Goal: Information Seeking & Learning: Learn about a topic

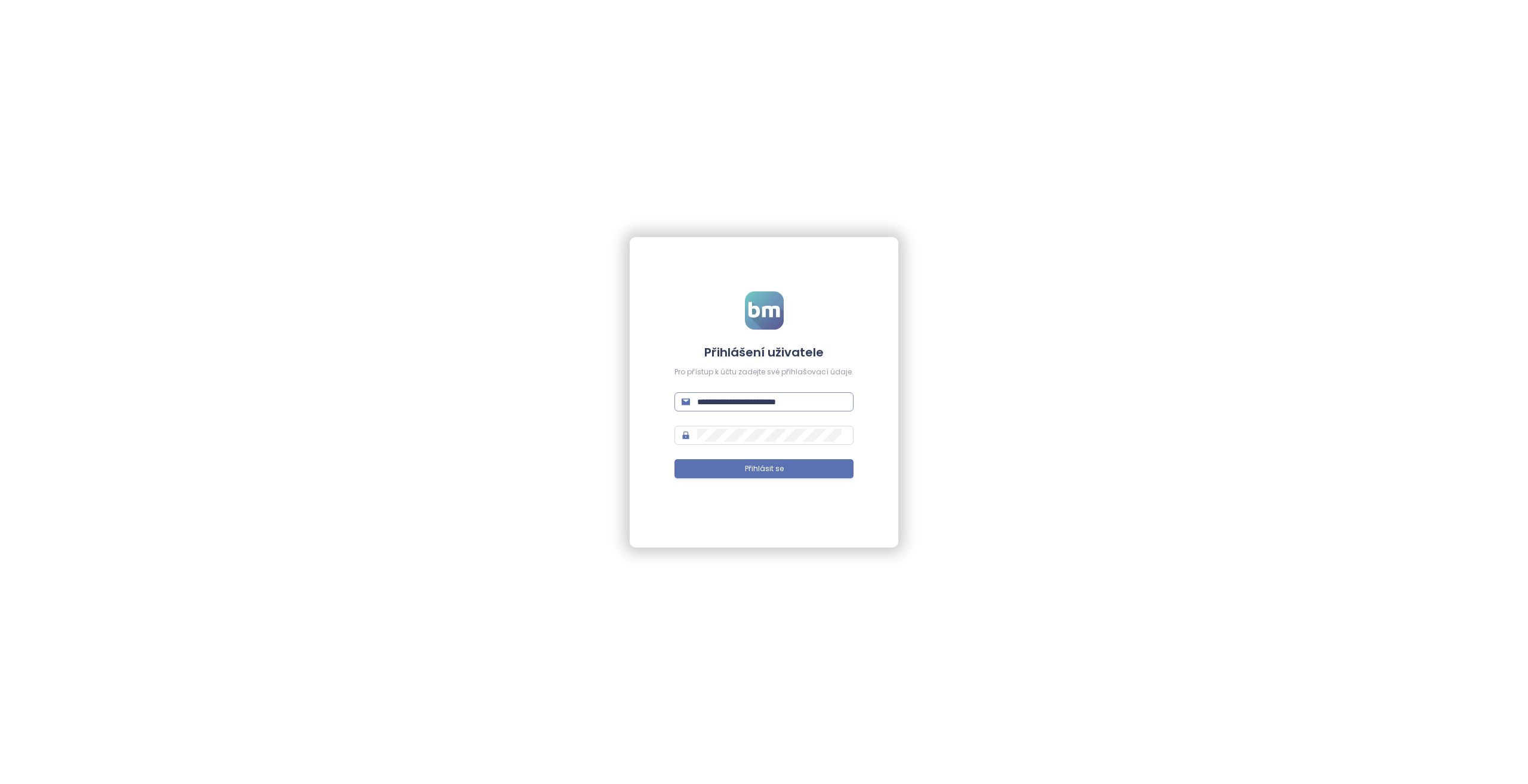
click at [804, 399] on input "**********" at bounding box center [772, 401] width 149 height 13
type input "**********"
click at [675, 459] on button "Přihlásit se" at bounding box center [764, 468] width 179 height 19
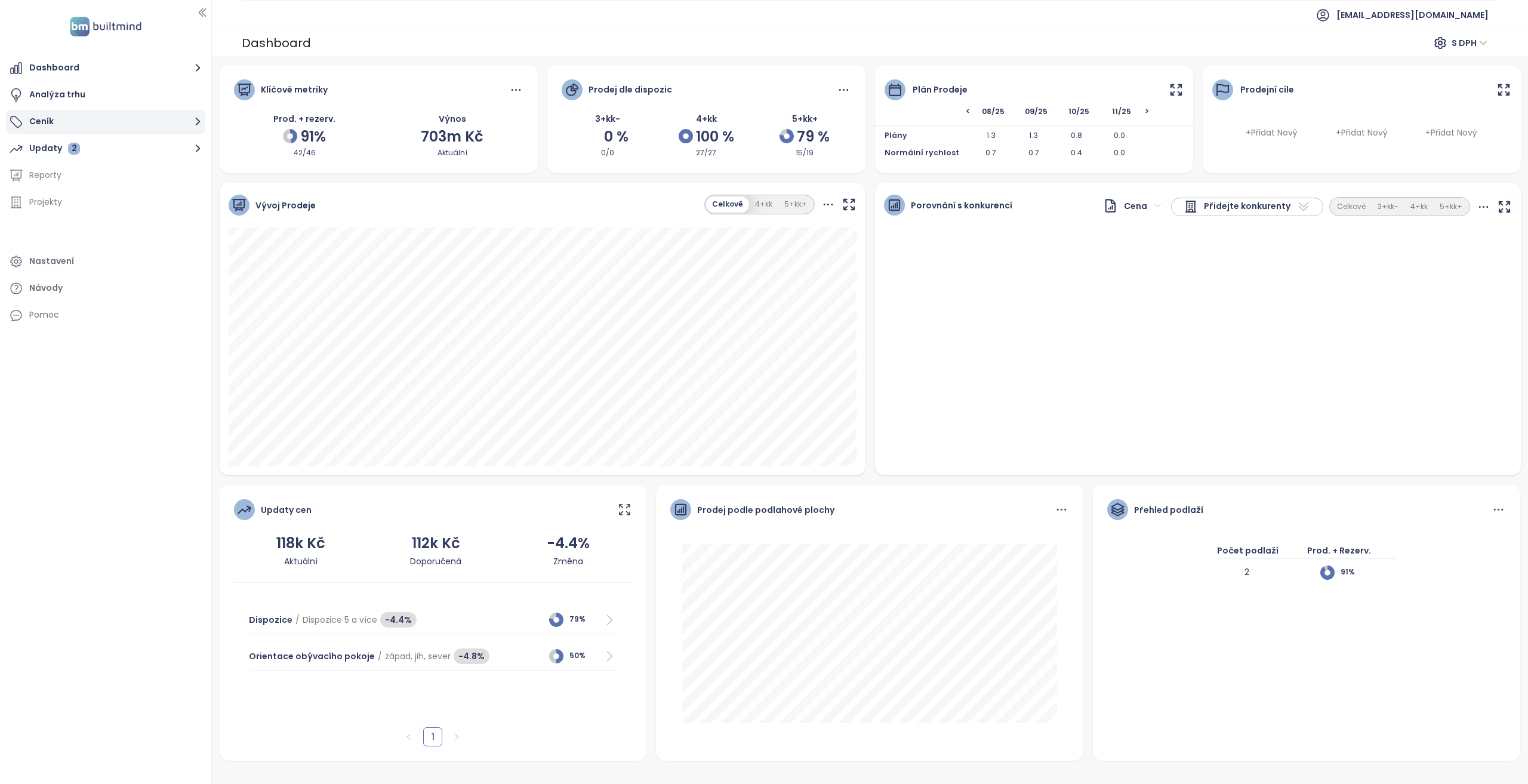
click at [134, 115] on button "Ceník" at bounding box center [105, 122] width 199 height 24
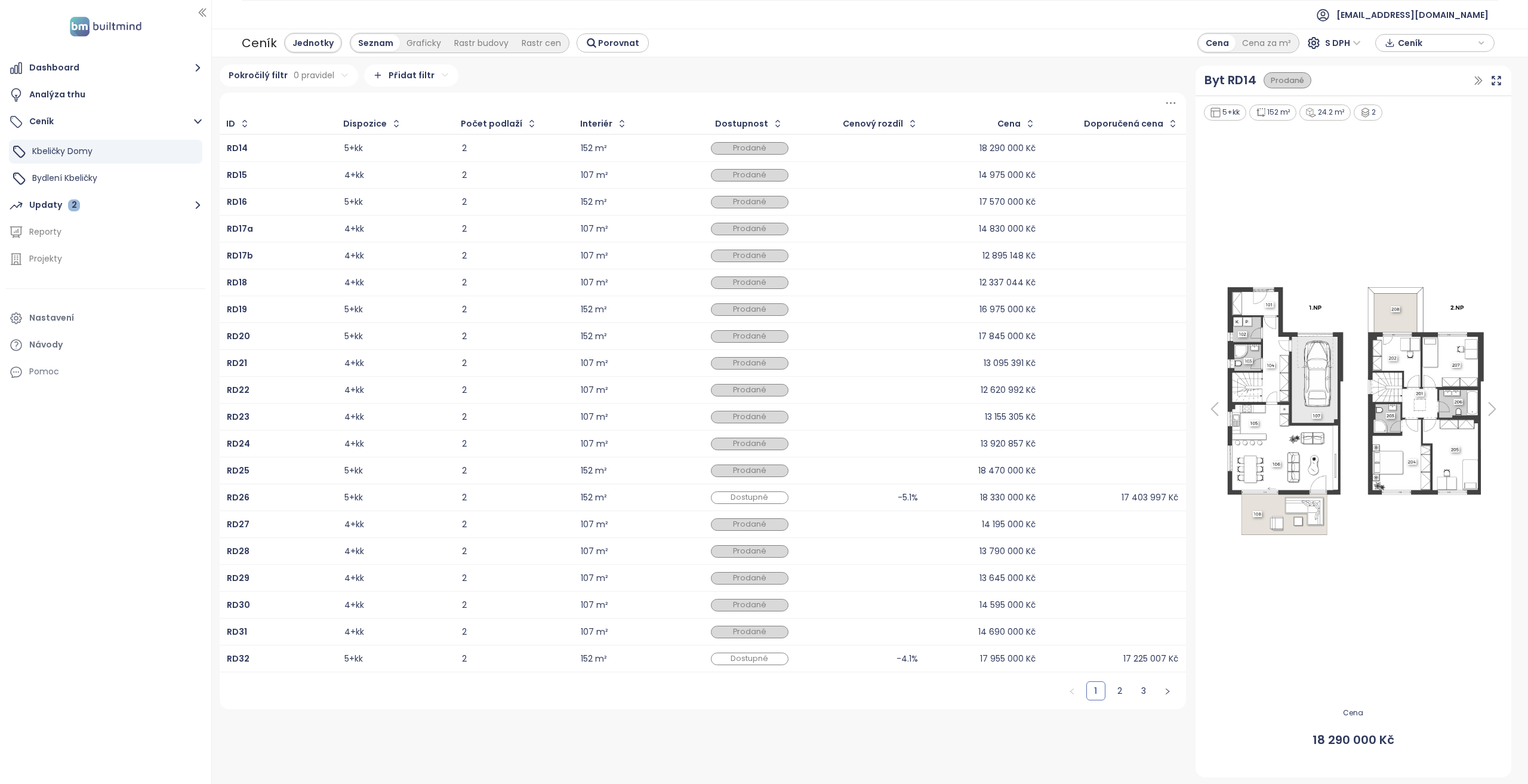
click at [308, 79] on html "Dashboard Analýza trhu Ceník Kbeličky Domy Bydlení Kbeličky Updaty 2 Reporty Pr…" at bounding box center [764, 392] width 1528 height 784
click at [398, 74] on html "Dashboard Analýza trhu Ceník Kbeličky Domy Bydlení Kbeličky Updaty 2 Reporty Pr…" at bounding box center [764, 392] width 1528 height 784
click at [325, 74] on html "Dashboard Analýza trhu Ceník Kbeličky Domy Bydlení Kbeličky Updaty 2 Reporty Pr…" at bounding box center [764, 392] width 1528 height 784
click at [317, 69] on html "Dashboard Analýza trhu Ceník Kbeličky Domy Bydlení Kbeličky Updaty 2 Reporty Pr…" at bounding box center [764, 392] width 1528 height 784
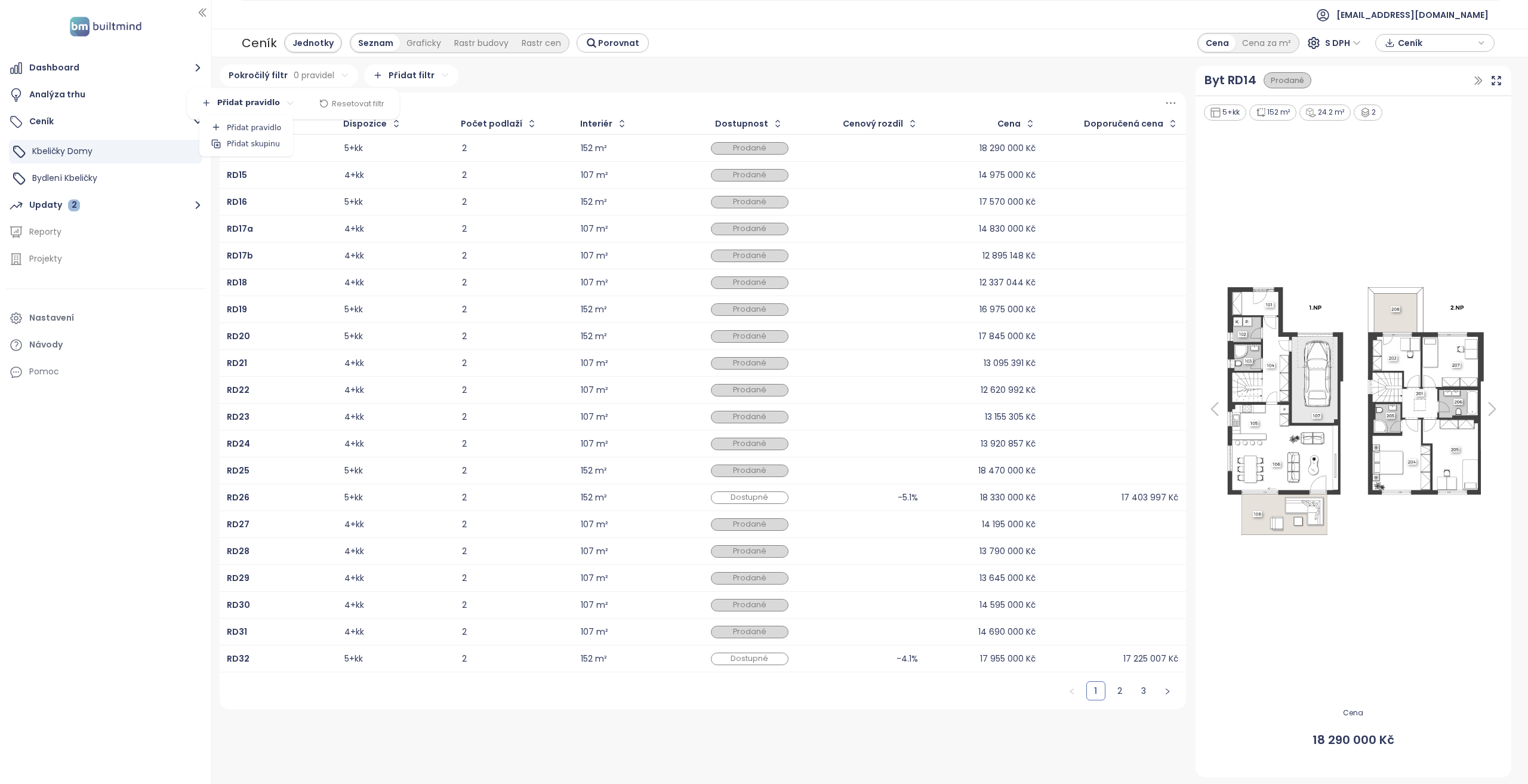
click at [265, 106] on html "Dashboard Analýza trhu Ceník Kbeličky Domy Bydlení Kbeličky Updaty 2 Reporty Pr…" at bounding box center [764, 392] width 1528 height 784
click at [258, 102] on html "Dashboard Analýza trhu Ceník Kbeličky Domy Bydlení Kbeličky Updaty 2 Reporty Pr…" at bounding box center [764, 392] width 1528 height 784
click at [329, 78] on html "Dashboard Analýza trhu Ceník Kbeličky Domy Bydlení Kbeličky Updaty 2 Reporty Pr…" at bounding box center [764, 392] width 1528 height 784
click at [419, 78] on html "Dashboard Analýza trhu Ceník Kbeličky Domy Bydlení Kbeličky Updaty 2 Reporty Pr…" at bounding box center [764, 392] width 1528 height 784
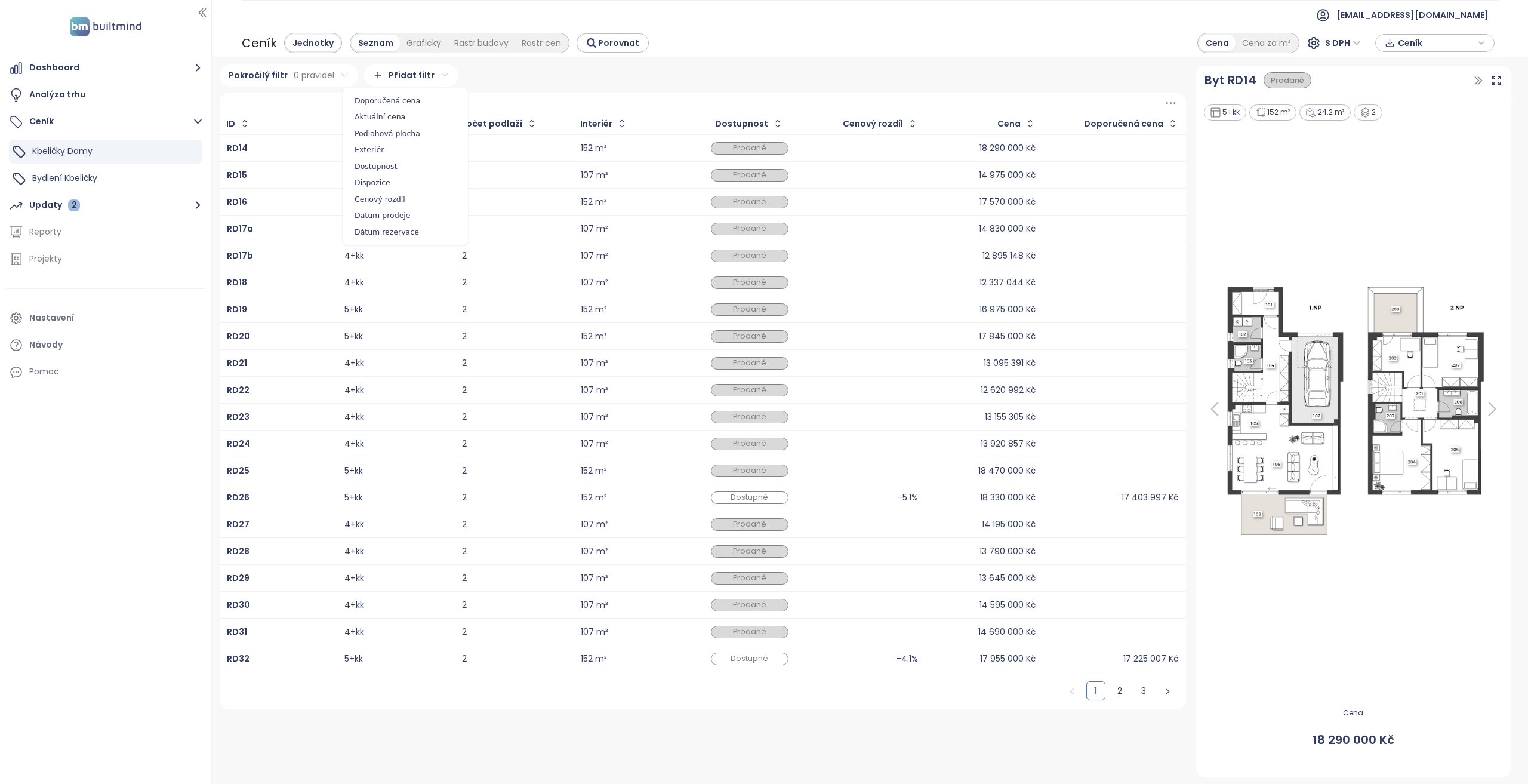
click at [415, 79] on html "Dashboard Analýza trhu Ceník Kbeličky Domy Bydlení Kbeličky Updaty 2 Reporty Pr…" at bounding box center [764, 392] width 1528 height 784
click at [274, 81] on html "Dashboard Analýza trhu Ceník Kbeličky Domy Bydlení Kbeličky Updaty 2 Reporty Pr…" at bounding box center [764, 392] width 1528 height 784
click at [308, 76] on html "Dashboard Analýza trhu Ceník Kbeličky Domy Bydlení Kbeličky Updaty 2 Reporty Pr…" at bounding box center [764, 392] width 1528 height 784
click at [415, 62] on div "Pokročilý filtr 0 pravidel Přidat filtr ID Dispozice Počet podlaží Interiér Dos…" at bounding box center [870, 421] width 1317 height 727
click at [417, 72] on html "Dashboard Analýza trhu Ceník Kbeličky Domy Bydlení Kbeličky Updaty 2 Reporty Pr…" at bounding box center [764, 392] width 1528 height 784
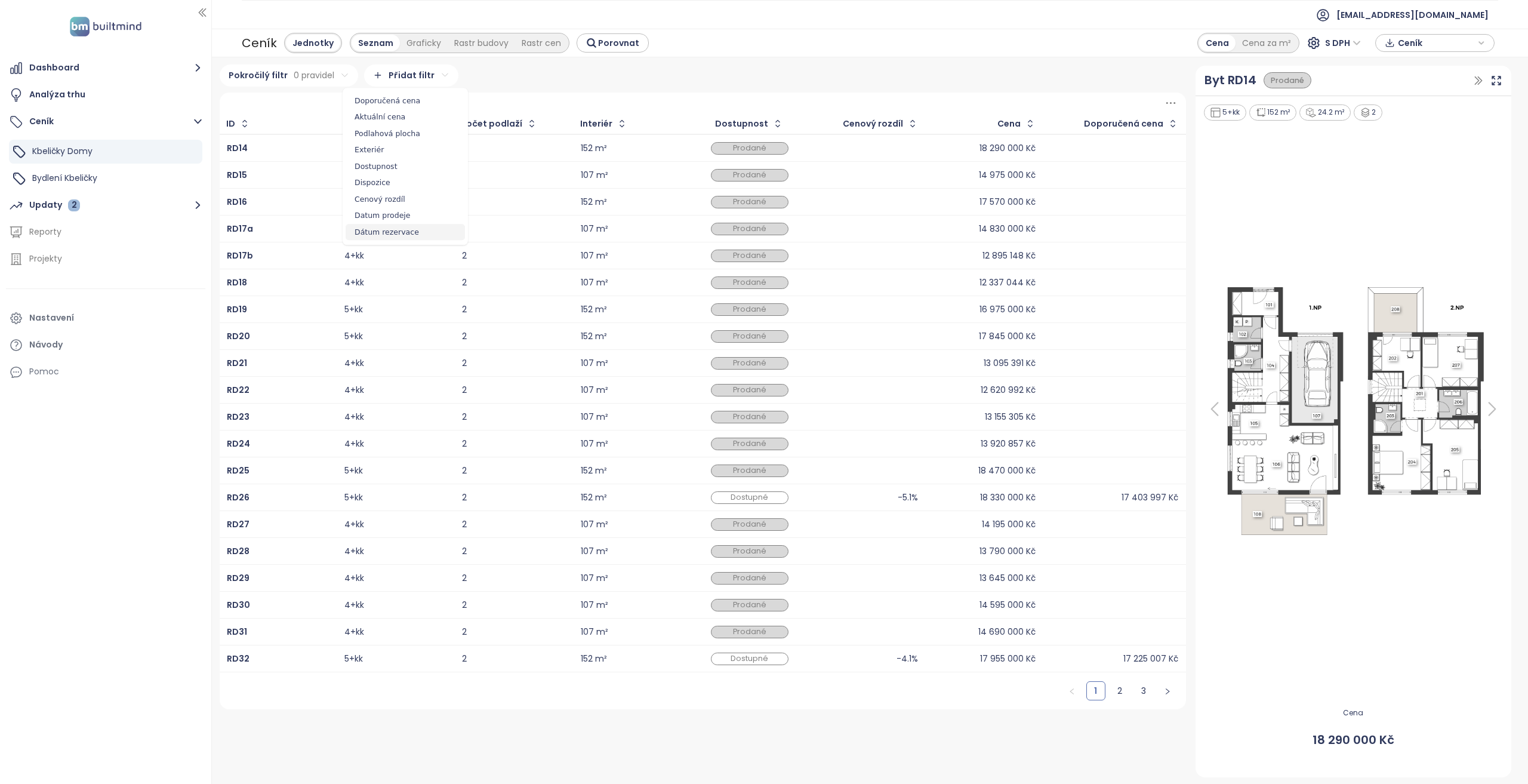
click at [412, 231] on span "Dátum rezervace" at bounding box center [405, 232] width 120 height 17
click at [427, 104] on html "Dashboard Analýza trhu Ceník Kbeličky Domy Bydlení Kbeličky Updaty 2 Reporty Pr…" at bounding box center [764, 392] width 1528 height 784
click at [420, 167] on span "je po" at bounding box center [432, 162] width 81 height 17
click at [393, 131] on html "Dashboard Analýza trhu Ceník Kbeličky Domy Bydlení Kbeličky Updaty 2 Reporty Pr…" at bounding box center [764, 392] width 1528 height 784
click at [342, 159] on icon "Go to previous month" at bounding box center [341, 156] width 6 height 10
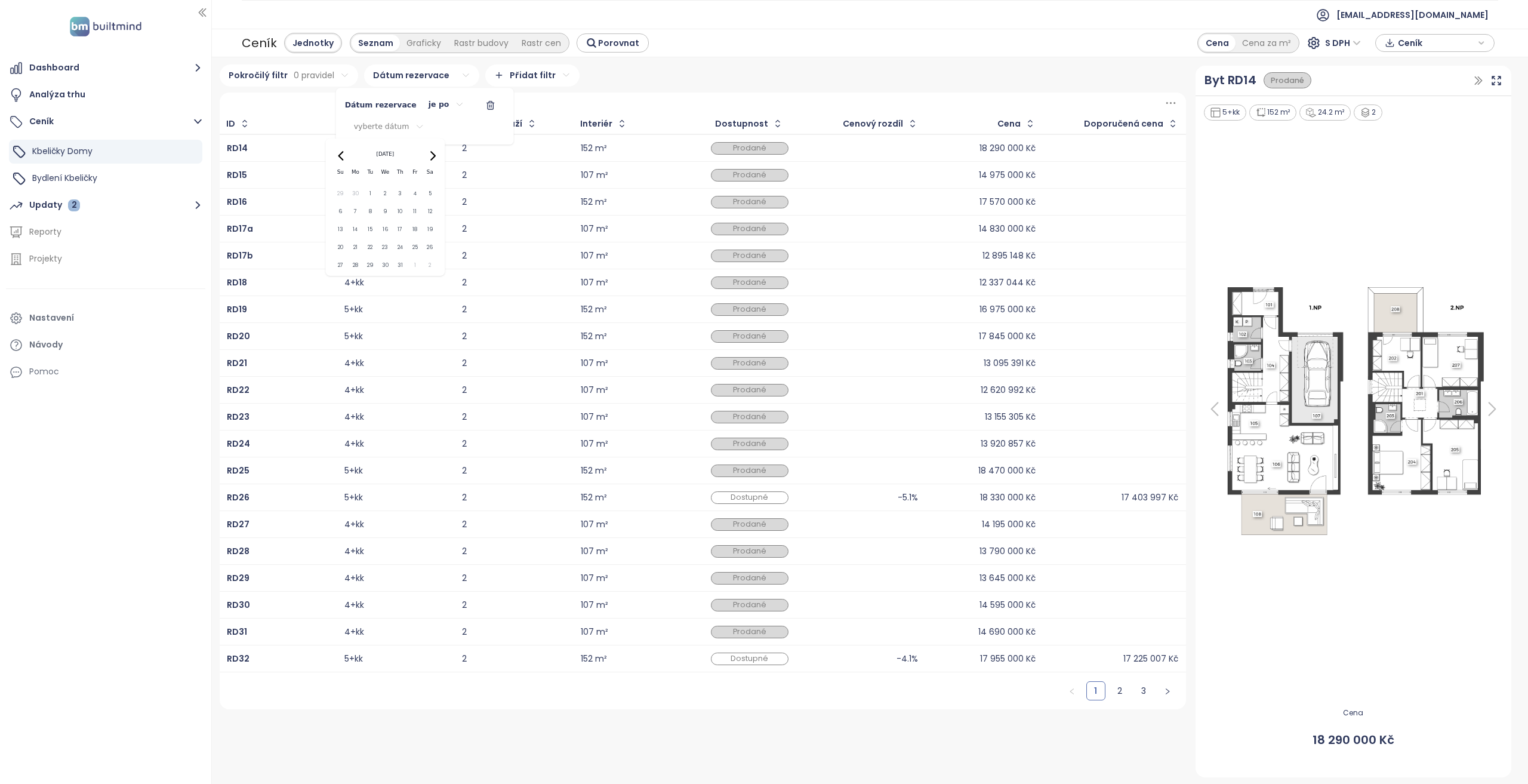
click at [427, 104] on html "Dashboard Analýza trhu Ceník Kbeličky Domy Bydlení Kbeličky Updaty 2 Reporty Pr…" at bounding box center [764, 392] width 1528 height 784
click at [435, 104] on html "Dashboard Analýza trhu Ceník Kbeličky Domy Bydlení Kbeličky Updaty 2 Reporty Pr…" at bounding box center [764, 392] width 1528 height 784
click at [430, 199] on span "je dne nebo po" at bounding box center [435, 194] width 81 height 17
click at [380, 134] on html "Dashboard Analýza trhu Ceník Kbeličky Domy Bydlení Kbeličky Updaty 2 Reporty Pr…" at bounding box center [764, 392] width 1528 height 784
click at [379, 125] on html "Dashboard Analýza trhu Ceník Kbeličky Domy Bydlení Kbeličky Updaty 2 Reporty Pr…" at bounding box center [764, 392] width 1528 height 784
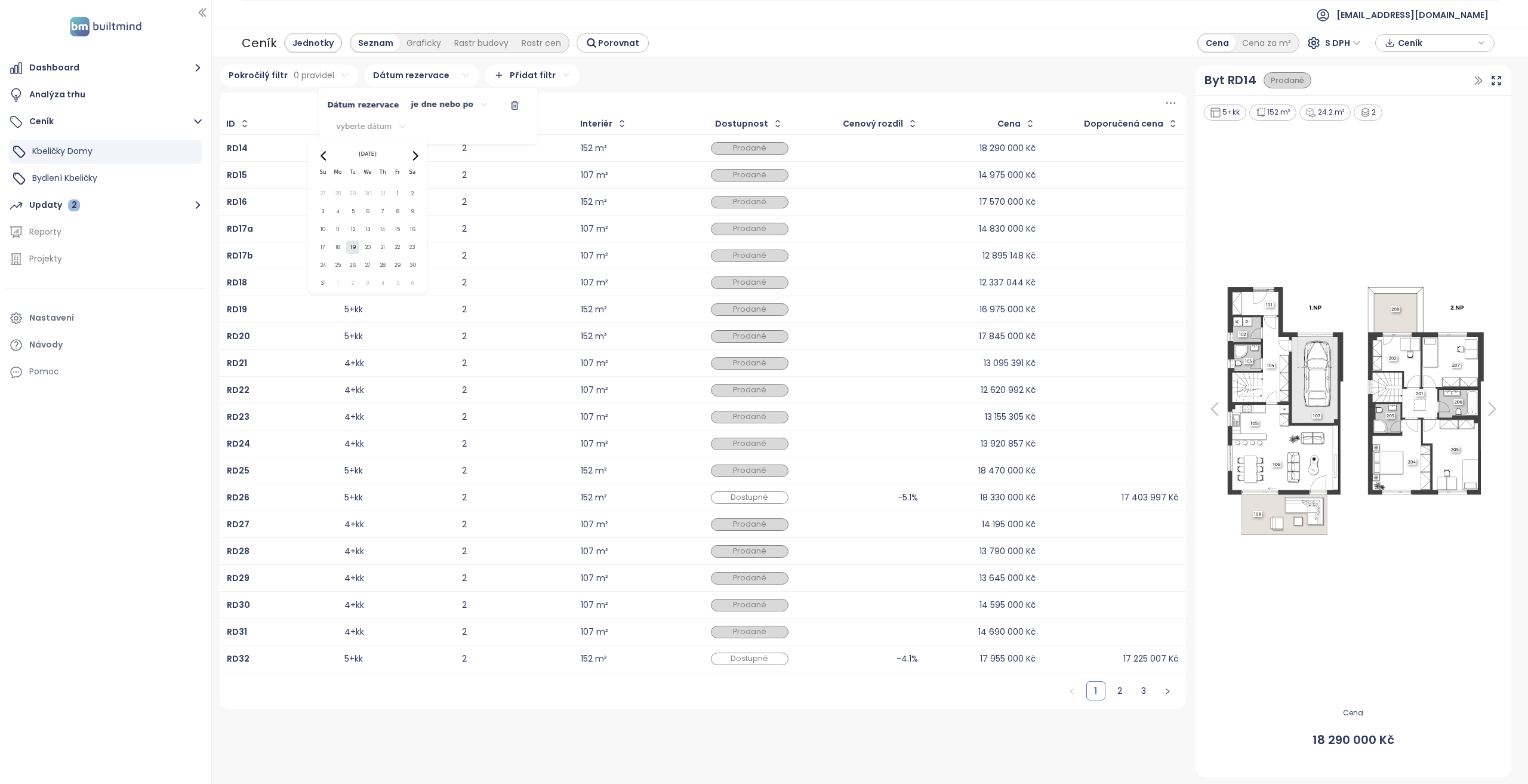
click at [379, 125] on html "Dashboard Analýza trhu Ceník Kbeličky Domy Bydlení Kbeličky Updaty 2 Reporty Pr…" at bounding box center [764, 392] width 1528 height 784
click at [316, 151] on div "August 2025" at bounding box center [367, 154] width 104 height 14
click at [322, 156] on icon "Go to previous month" at bounding box center [325, 156] width 10 height 10
click at [370, 229] on button "16" at bounding box center [367, 229] width 14 height 14
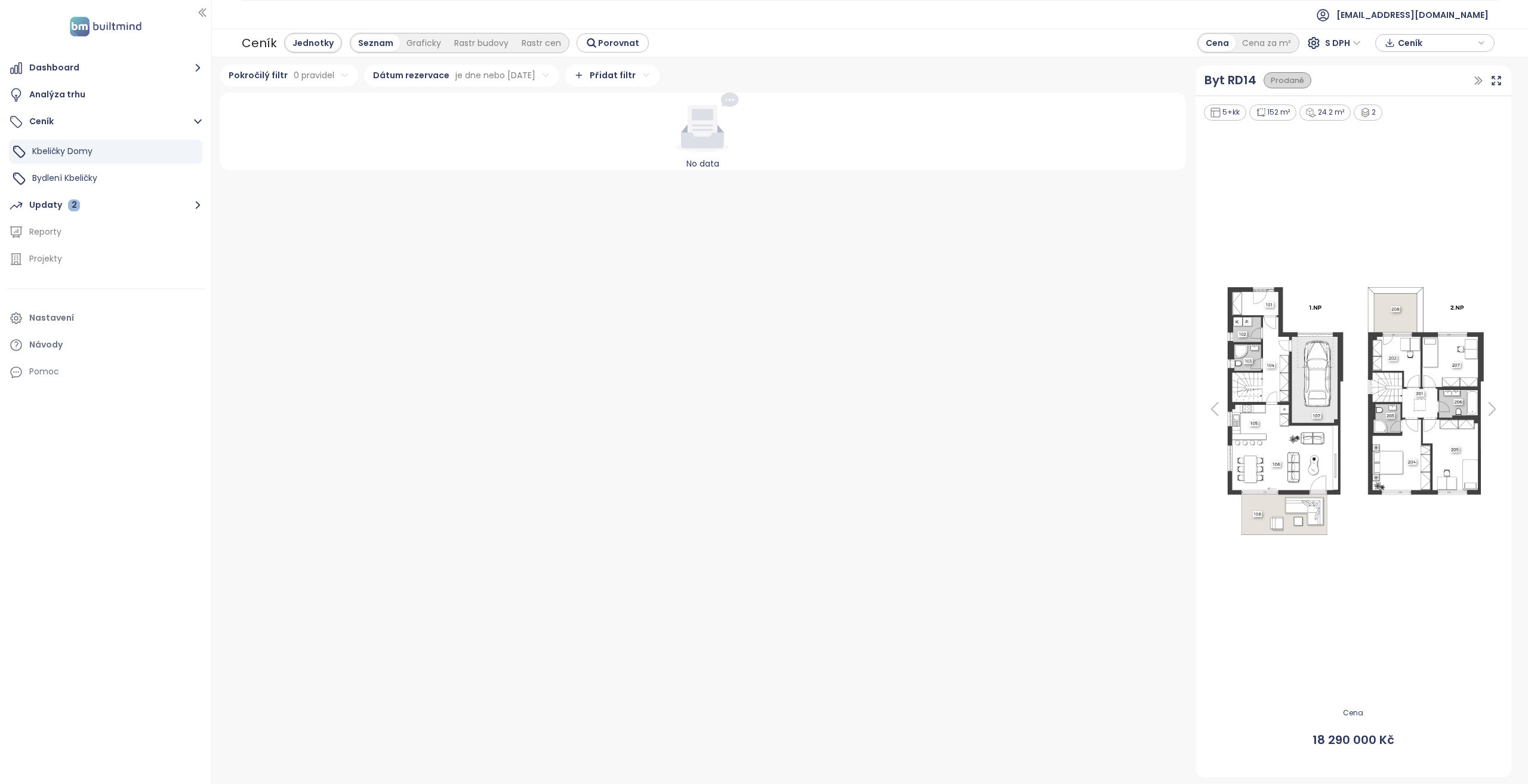
click at [379, 238] on html "Dashboard Analýza trhu Ceník Kbeličky Domy Bydlení Kbeličky Updaty 2 Reporty Pr…" at bounding box center [764, 392] width 1528 height 784
click at [440, 74] on html "Dashboard Analýza trhu Ceník Kbeličky Domy Bydlení Kbeličky Updaty 2 Reporty Pr…" at bounding box center [764, 392] width 1528 height 784
click at [430, 104] on span "Dátum rezervace" at bounding box center [415, 104] width 72 height 11
click at [427, 129] on html "Dashboard Analýza trhu Ceník Kbeličky Domy Bydlení Kbeličky Updaty 2 Reporty Pr…" at bounding box center [764, 392] width 1528 height 784
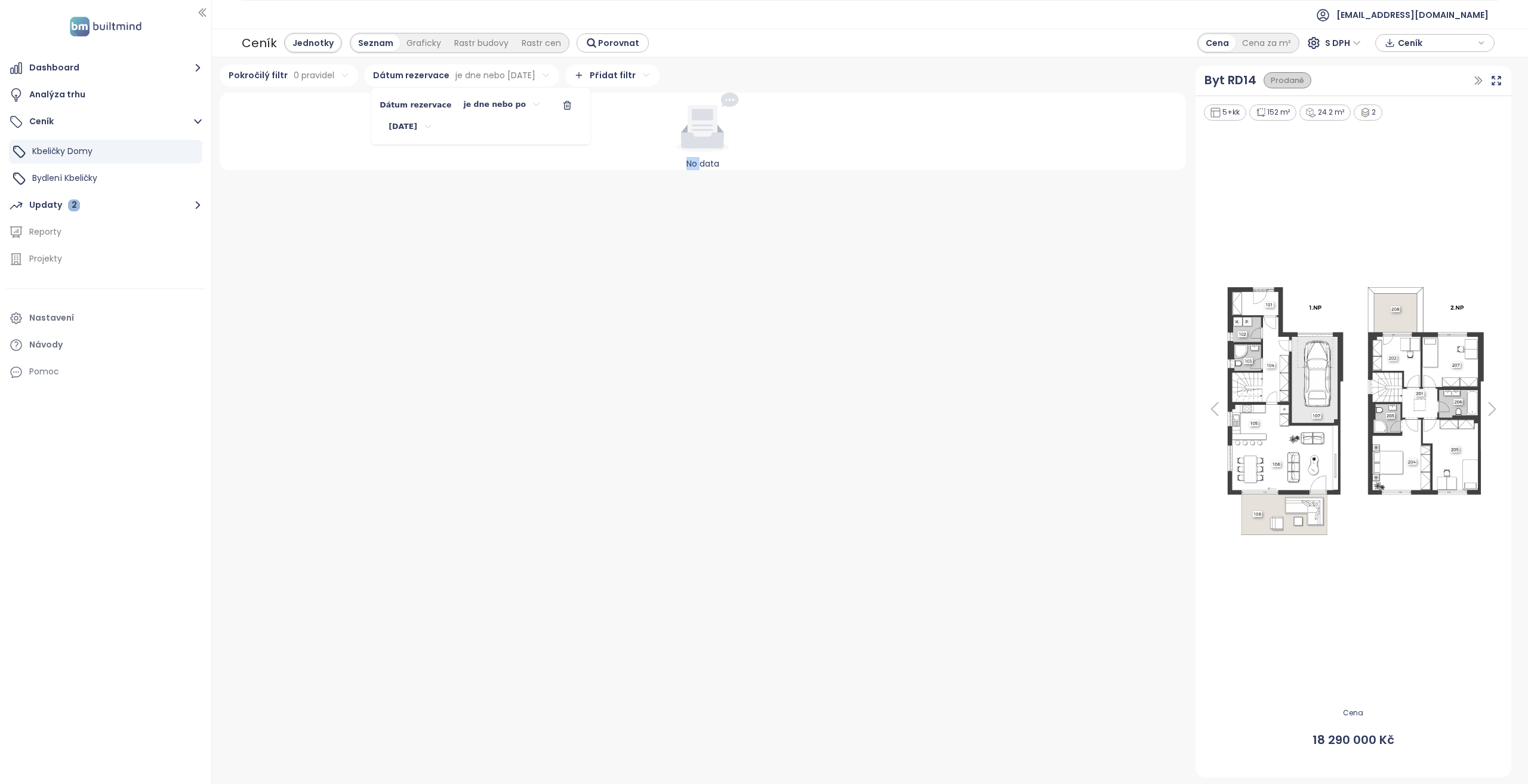
click at [562, 108] on icon "button" at bounding box center [567, 105] width 10 height 10
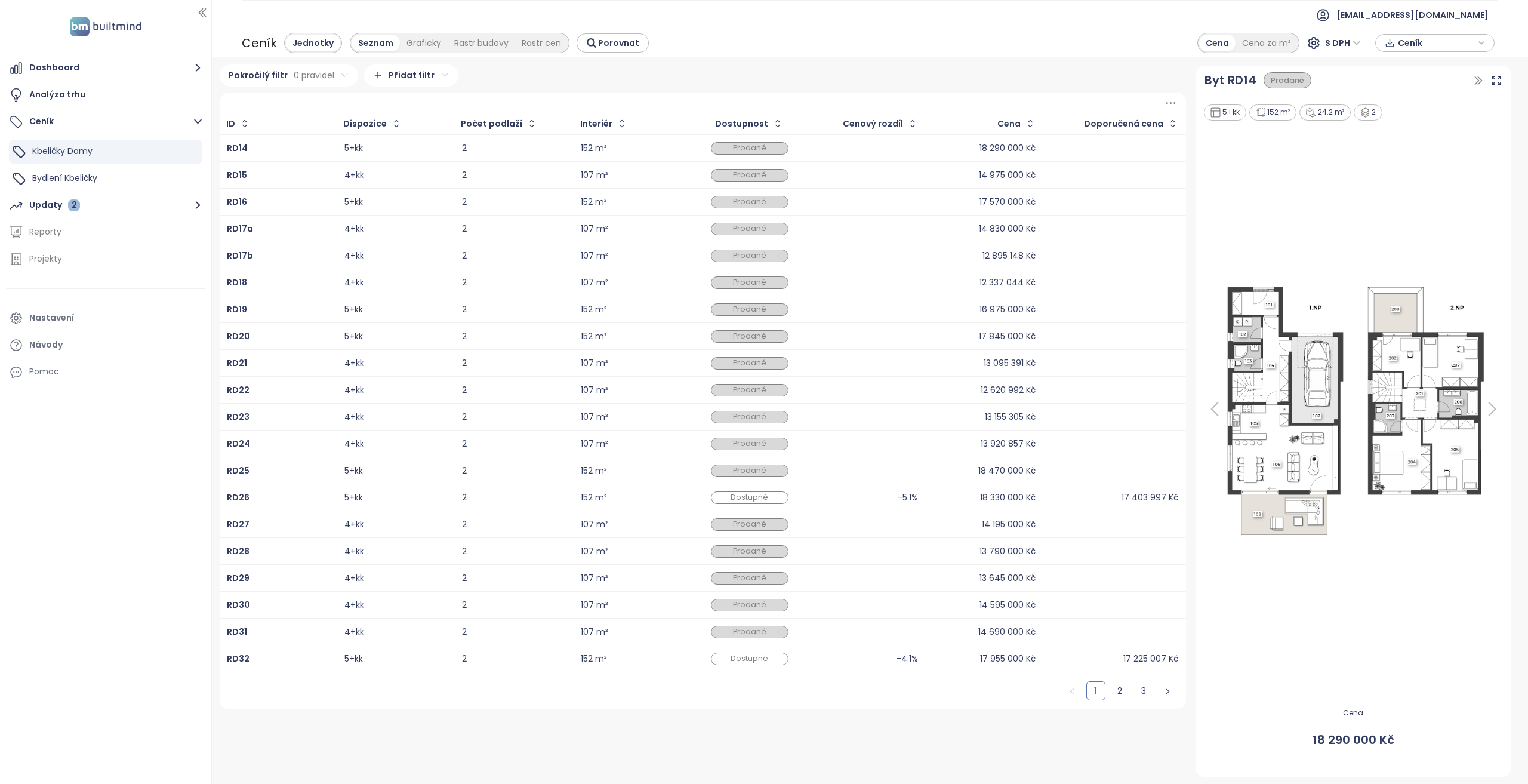
click at [395, 84] on html "Dashboard Analýza trhu Ceník Kbeličky Domy Bydlení Kbeličky Updaty 2 Reporty Pr…" at bounding box center [764, 392] width 1528 height 784
click at [405, 231] on span "Dátum rezervace" at bounding box center [405, 232] width 120 height 17
click at [415, 106] on html "Dashboard Analýza trhu Ceník Kbeličky Domy Bydlení Kbeličky Updaty 2 Reporty Pr…" at bounding box center [764, 392] width 1528 height 784
click at [424, 188] on span "je dne nebo po" at bounding box center [432, 194] width 81 height 17
click at [379, 127] on html "Dashboard Analýza trhu Ceník Kbeličky Domy Bydlení Kbeličky Updaty 2 Reporty Pr…" at bounding box center [764, 392] width 1528 height 784
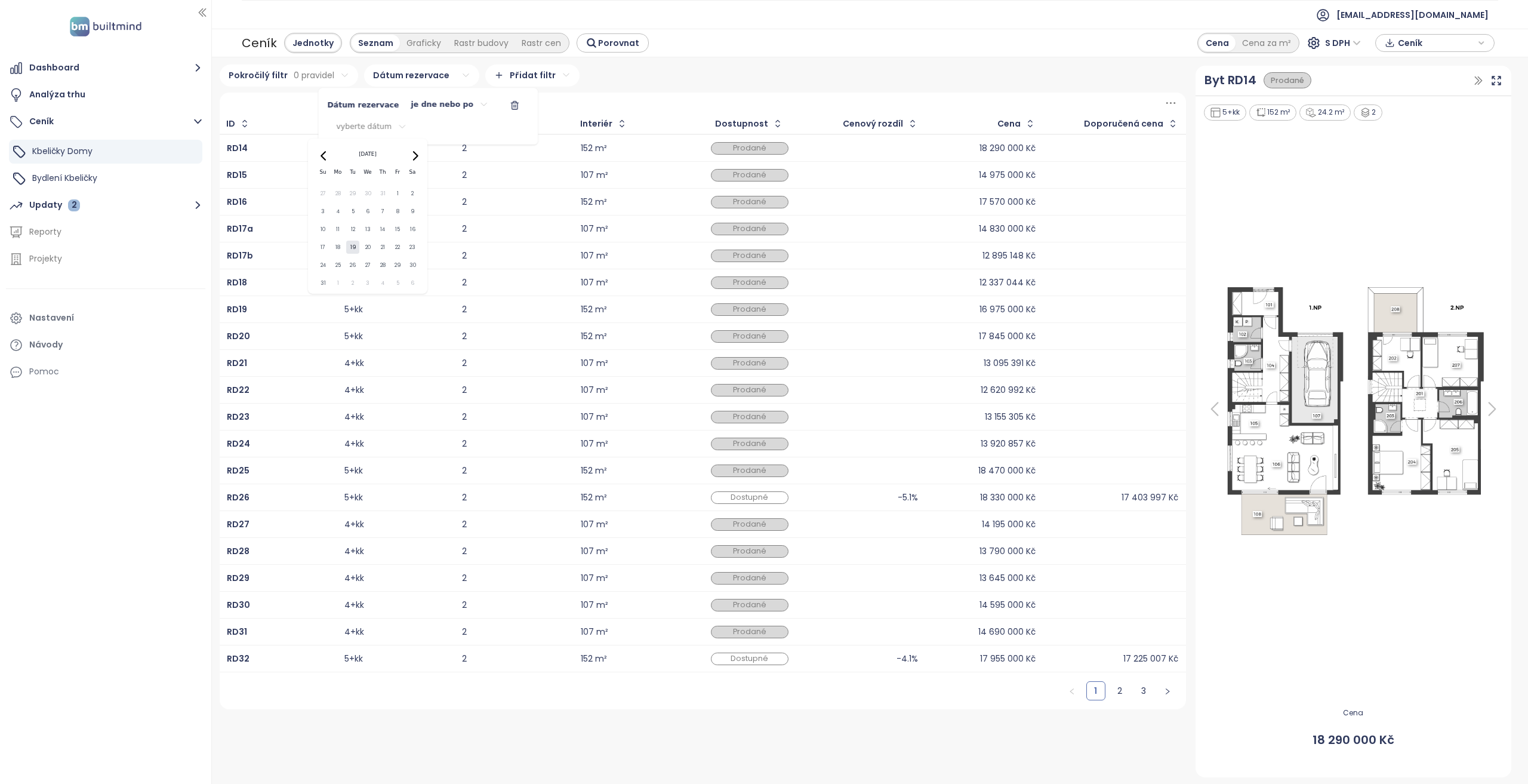
click at [327, 158] on icon "Go to previous month" at bounding box center [325, 156] width 10 height 10
click at [367, 232] on button "16" at bounding box center [367, 229] width 14 height 14
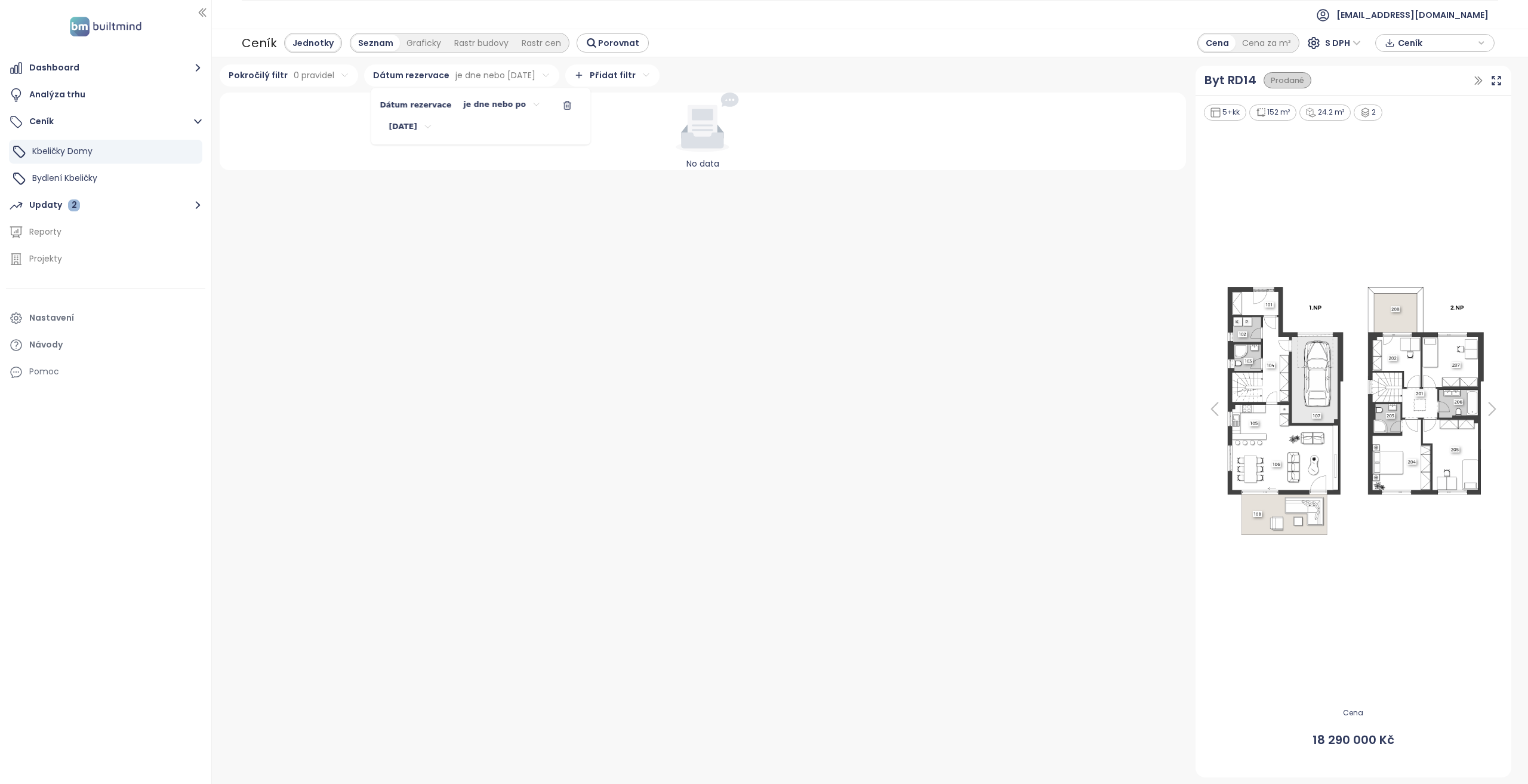
click at [568, 106] on line "button" at bounding box center [568, 105] width 0 height 2
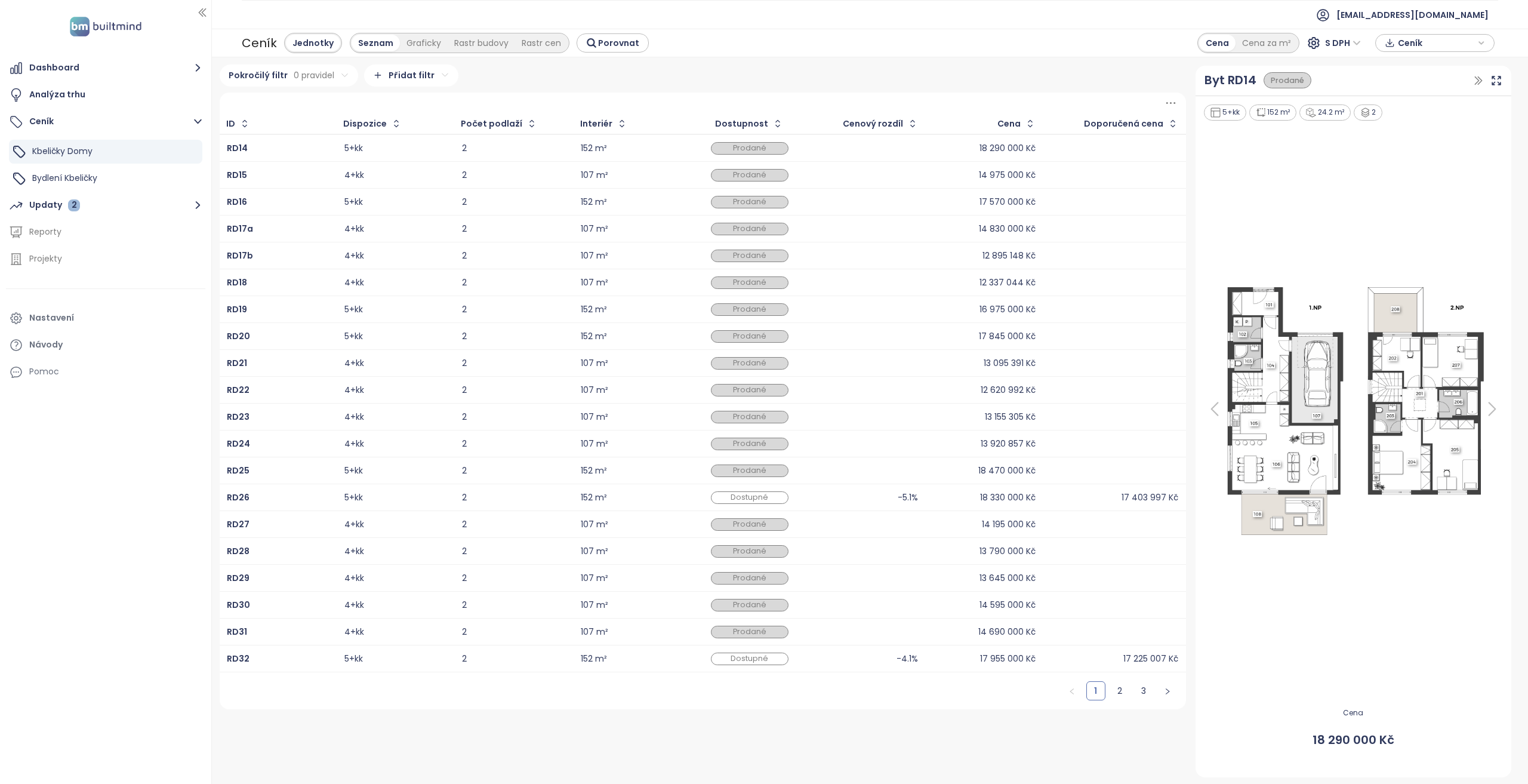
click at [302, 77] on html "Dashboard Analýza trhu Ceník Kbeličky Domy Bydlení Kbeličky Updaty 2 Reporty Pr…" at bounding box center [764, 392] width 1528 height 784
click at [252, 108] on html "Dashboard Analýza trhu Ceník Kbeličky Domy Bydlení Kbeličky Updaty 2 Reporty Pr…" at bounding box center [764, 392] width 1528 height 784
click at [253, 132] on span "Přidat pravidlo" at bounding box center [253, 127] width 54 height 11
click at [274, 104] on html "Dashboard Analýza trhu Ceník Kbeličky Domy Bydlení Kbeličky Updaty 2 Reporty Pr…" at bounding box center [764, 392] width 1528 height 784
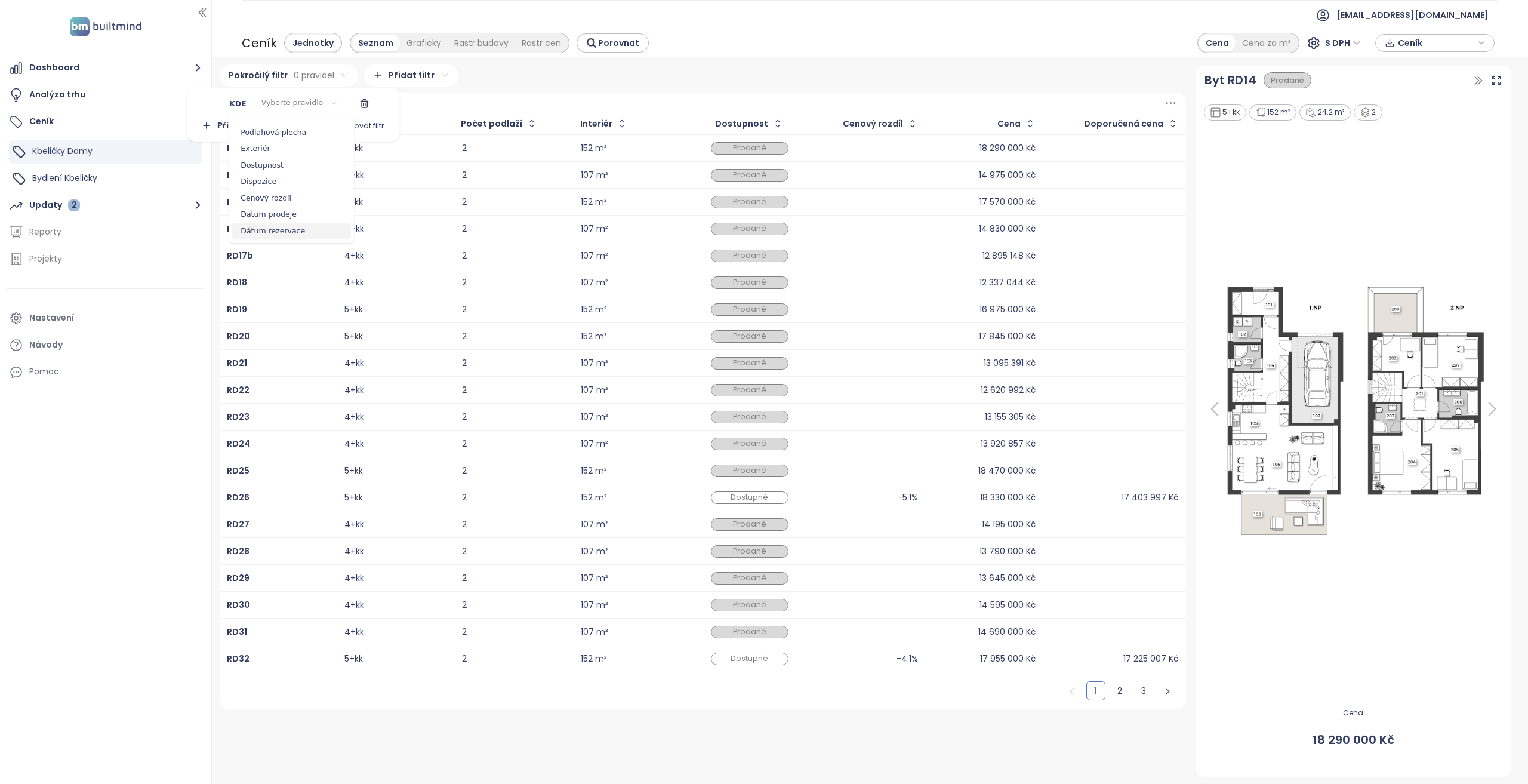
click at [282, 227] on span "Dátum rezervace" at bounding box center [291, 231] width 120 height 17
click at [329, 101] on html "Dashboard Analýza trhu Ceník Kbeličky Domy Bydlení Kbeličky Updaty 2 Reporty Pr…" at bounding box center [764, 392] width 1528 height 784
click at [312, 197] on span "je dne nebo po" at bounding box center [310, 193] width 81 height 17
click at [369, 107] on html "Dashboard Analýza trhu Ceník Kbeličky Domy Bydlení Kbeličky Updaty 2 Reporty Pr…" at bounding box center [764, 392] width 1528 height 784
click at [349, 138] on div "August 2025 Su Mo Tu We Th Fr Sa 27 28 29 30 31 1 2 3 4 5 6 7 8 9 10 11 12 13 1…" at bounding box center [393, 193] width 104 height 138
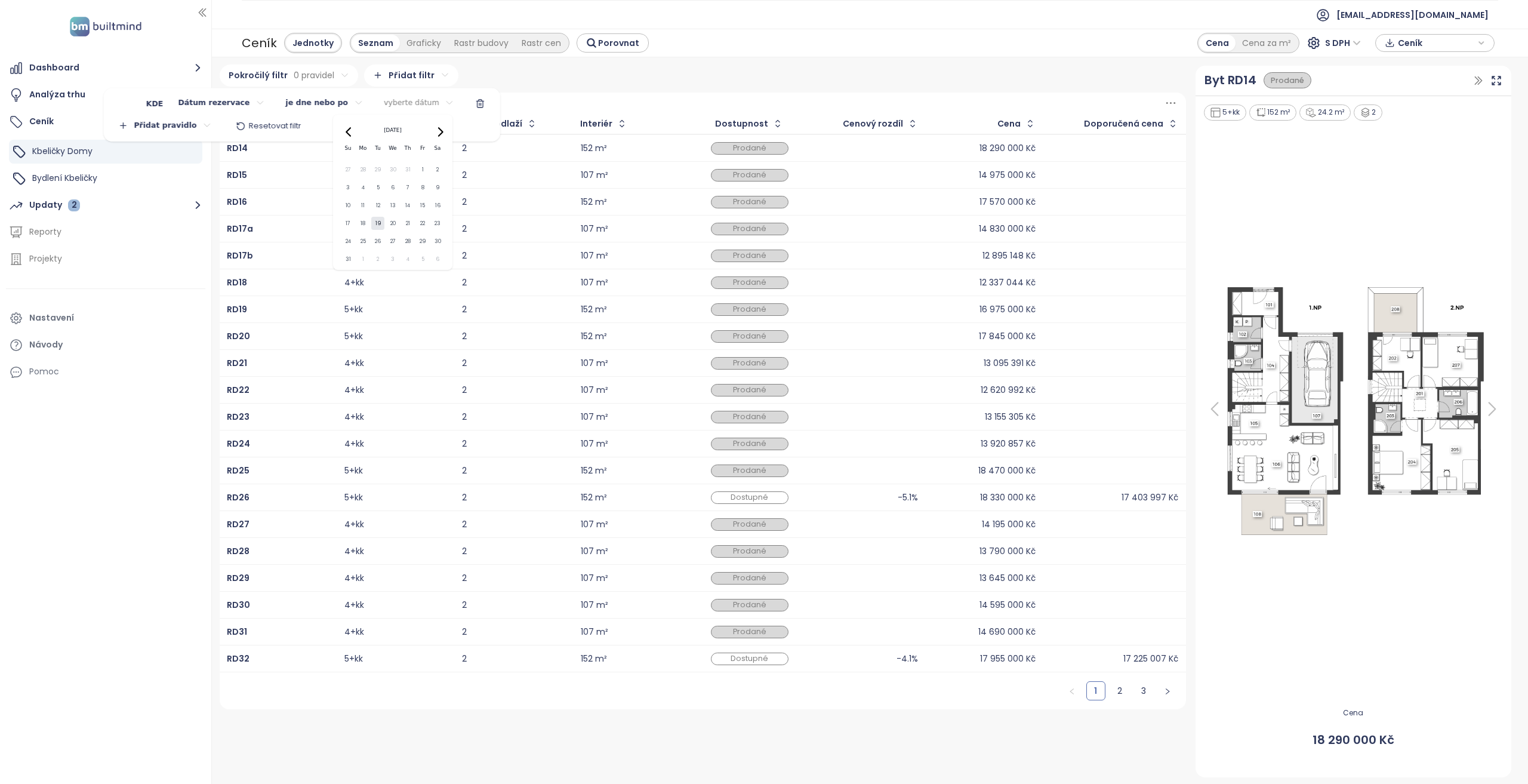
click at [347, 134] on icon "Go to previous month" at bounding box center [350, 132] width 10 height 10
click at [393, 208] on button "16" at bounding box center [393, 206] width 14 height 14
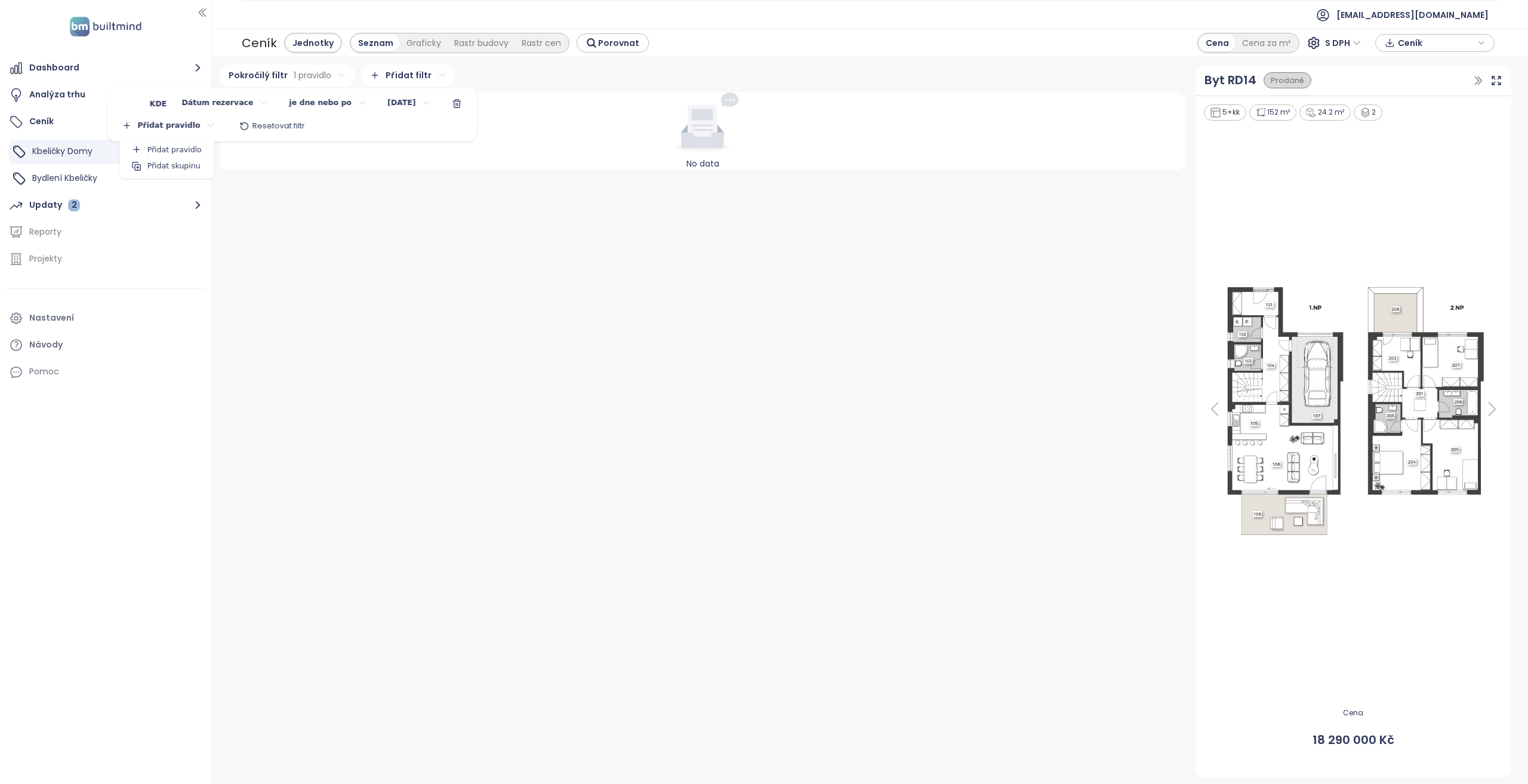
click at [169, 120] on html "Dashboard Analýza trhu Ceník Kbeličky Domy Bydlení Kbeličky Updaty 2 Reporty Pr…" at bounding box center [764, 392] width 1528 height 784
click at [180, 163] on span "Přidat skupinu" at bounding box center [174, 165] width 53 height 11
click at [155, 129] on html "Dashboard Analýza trhu Ceník Kbeličky Domy Bydlení Kbeličky Updaty 2 Reporty Pr…" at bounding box center [764, 392] width 1528 height 784
click at [343, 134] on html "Dashboard Analýza trhu Ceník Kbeličky Domy Bydlení Kbeličky Updaty 2 Reporty Pr…" at bounding box center [764, 392] width 1528 height 784
click at [345, 126] on button "button" at bounding box center [350, 132] width 28 height 19
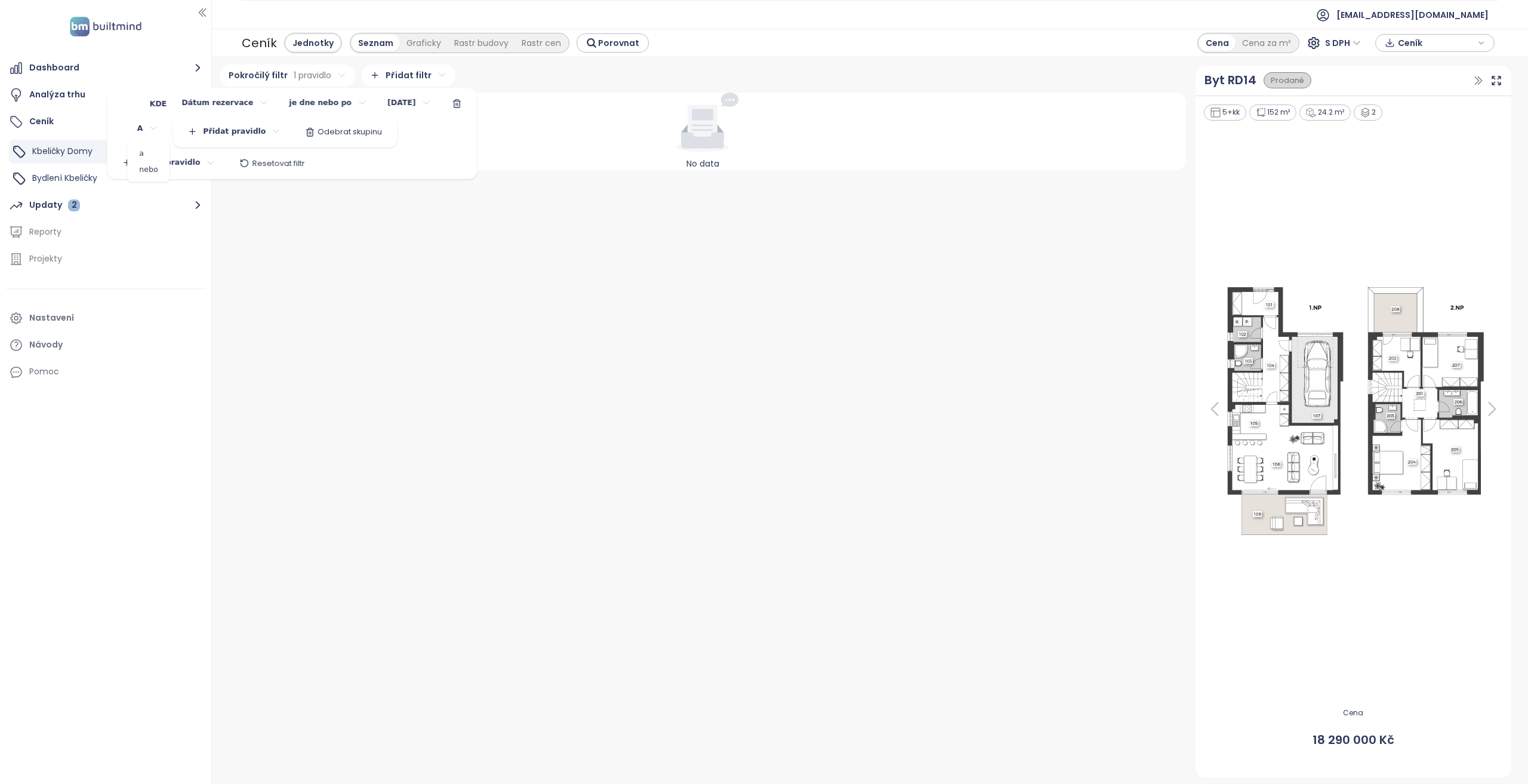
click at [155, 130] on html "Dashboard Analýza trhu Ceník Kbeličky Domy Bydlení Kbeličky Updaty 2 Reporty Pr…" at bounding box center [764, 392] width 1528 height 784
click at [388, 123] on html "Dashboard Analýza trhu Ceník Kbeličky Domy Bydlení Kbeličky Updaty 2 Reporty Pr…" at bounding box center [764, 392] width 1528 height 784
click at [351, 131] on span "Odebrat skupinu" at bounding box center [350, 131] width 65 height 11
click at [147, 123] on html "Dashboard Analýza trhu Ceník Kbeličky Domy Bydlení Kbeličky Updaty 2 Reporty Pr…" at bounding box center [764, 392] width 1528 height 784
click at [158, 146] on span "Přidat pravidlo" at bounding box center [174, 150] width 54 height 11
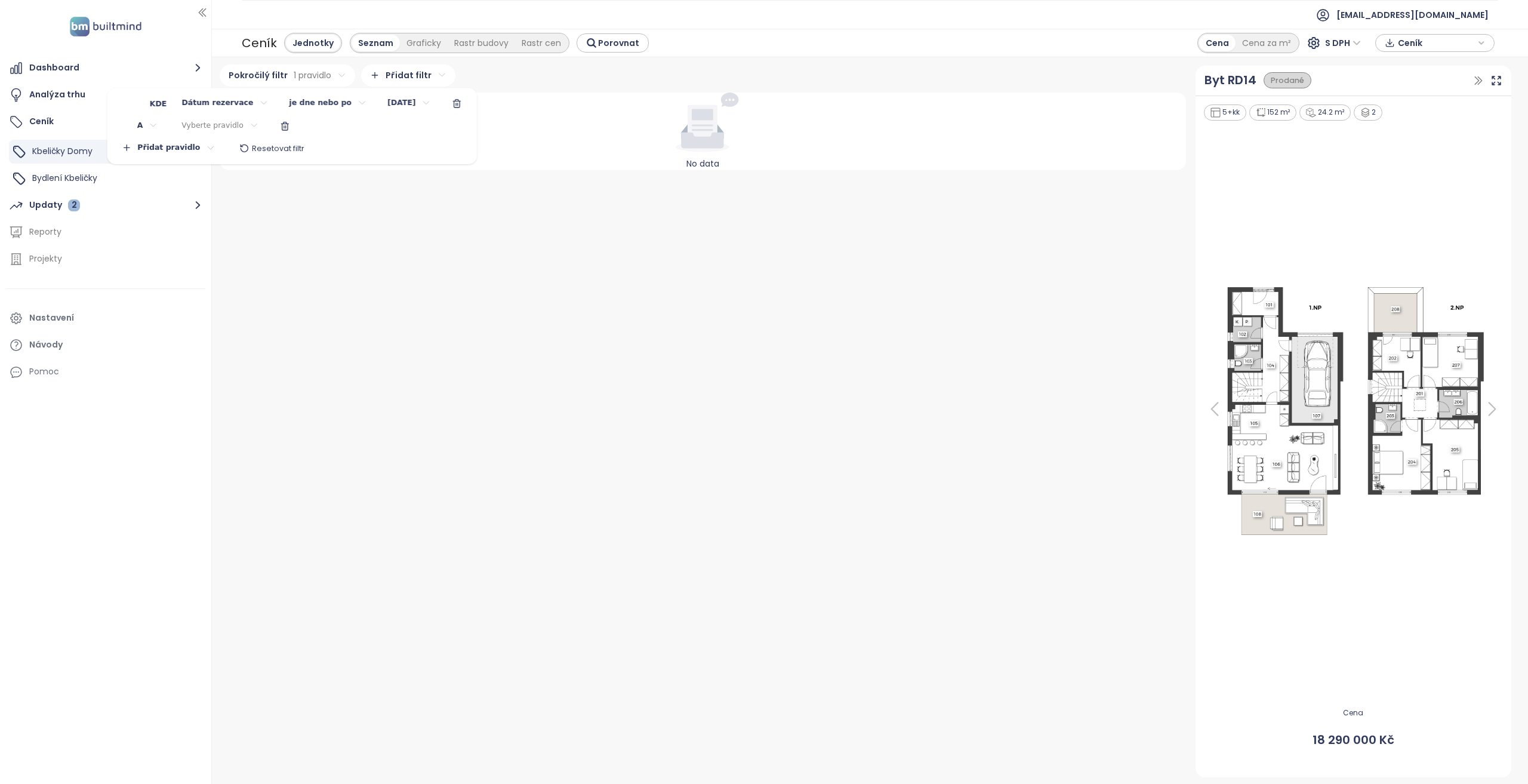
click at [148, 127] on html "Dashboard Analýza trhu Ceník Kbeličky Domy Bydlení Kbeličky Updaty 2 Reporty Pr…" at bounding box center [764, 392] width 1528 height 784
click at [152, 161] on span "nebo" at bounding box center [148, 166] width 36 height 17
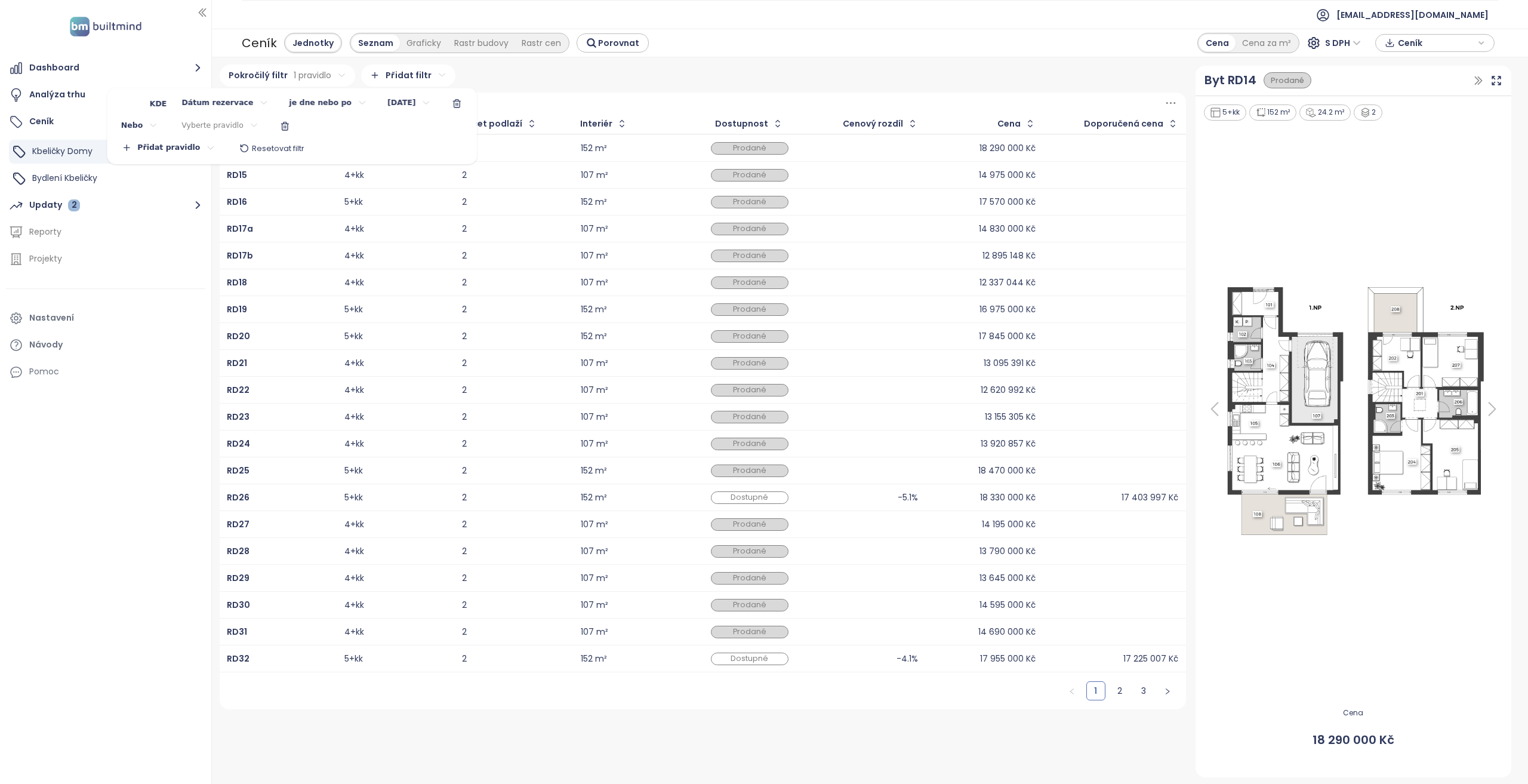
click at [218, 129] on html "Dashboard Analýza trhu Ceník Kbeličky Domy Bydlení Kbeličky Updaty 2 Reporty Pr…" at bounding box center [764, 392] width 1528 height 784
click at [204, 238] on span "Datum prodeje" at bounding box center [212, 236] width 120 height 17
click at [291, 132] on html "Dashboard Analýza trhu Ceník Kbeličky Domy Bydlení Kbeličky Updaty 2 Reporty Pr…" at bounding box center [764, 392] width 1528 height 784
click at [293, 198] on span "je dne nebo před" at bounding box center [306, 198] width 81 height 17
click at [308, 129] on html "Dashboard Analýza trhu Ceník Kbeličky Domy Bydlení Kbeličky Updaty 2 Reporty Pr…" at bounding box center [764, 392] width 1528 height 784
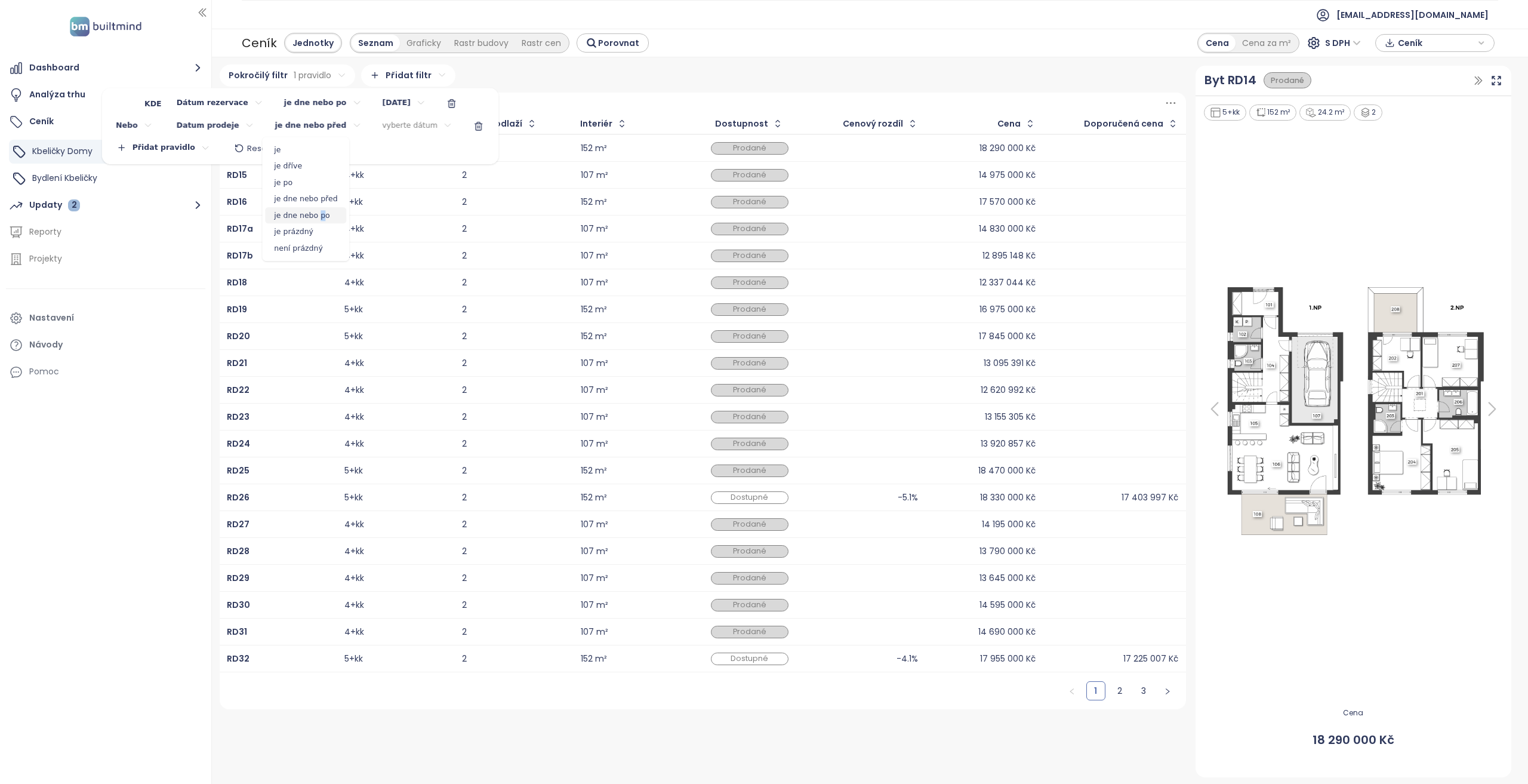
click at [317, 216] on span "je dne nebo po" at bounding box center [306, 215] width 81 height 17
click at [382, 133] on html "Dashboard Analýza trhu Ceník Kbeličky Domy Bydlení Kbeličky Updaty 2 Reporty Pr…" at bounding box center [764, 392] width 1528 height 784
click at [350, 156] on div "August 2025" at bounding box center [388, 152] width 104 height 14
click at [344, 157] on icon "Go to previous month" at bounding box center [344, 155] width 6 height 10
click at [388, 225] on button "16" at bounding box center [388, 227] width 14 height 14
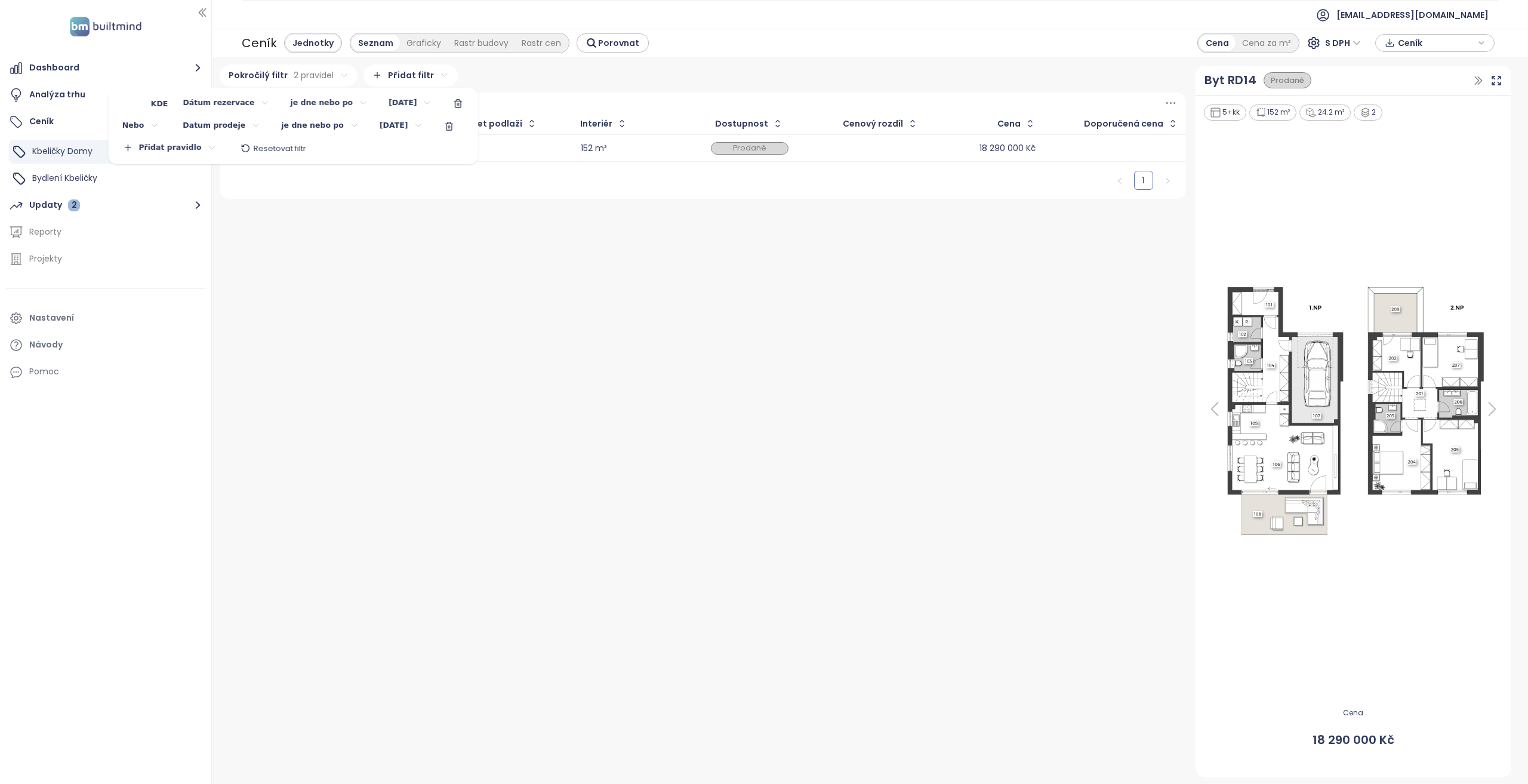
click at [388, 221] on html "Dashboard Analýza trhu Ceník Kbeličky Domy Bydlení Kbeličky Updaty 2 Reporty Pr…" at bounding box center [764, 392] width 1528 height 784
click at [393, 159] on td "5+kk" at bounding box center [395, 148] width 117 height 28
click at [411, 145] on div "5+kk" at bounding box center [396, 148] width 103 height 15
click at [299, 74] on html "Dashboard Analýza trhu Ceník Kbeličky Domy Bydlení Kbeličky Updaty 2 Reporty Pr…" at bounding box center [764, 392] width 1528 height 784
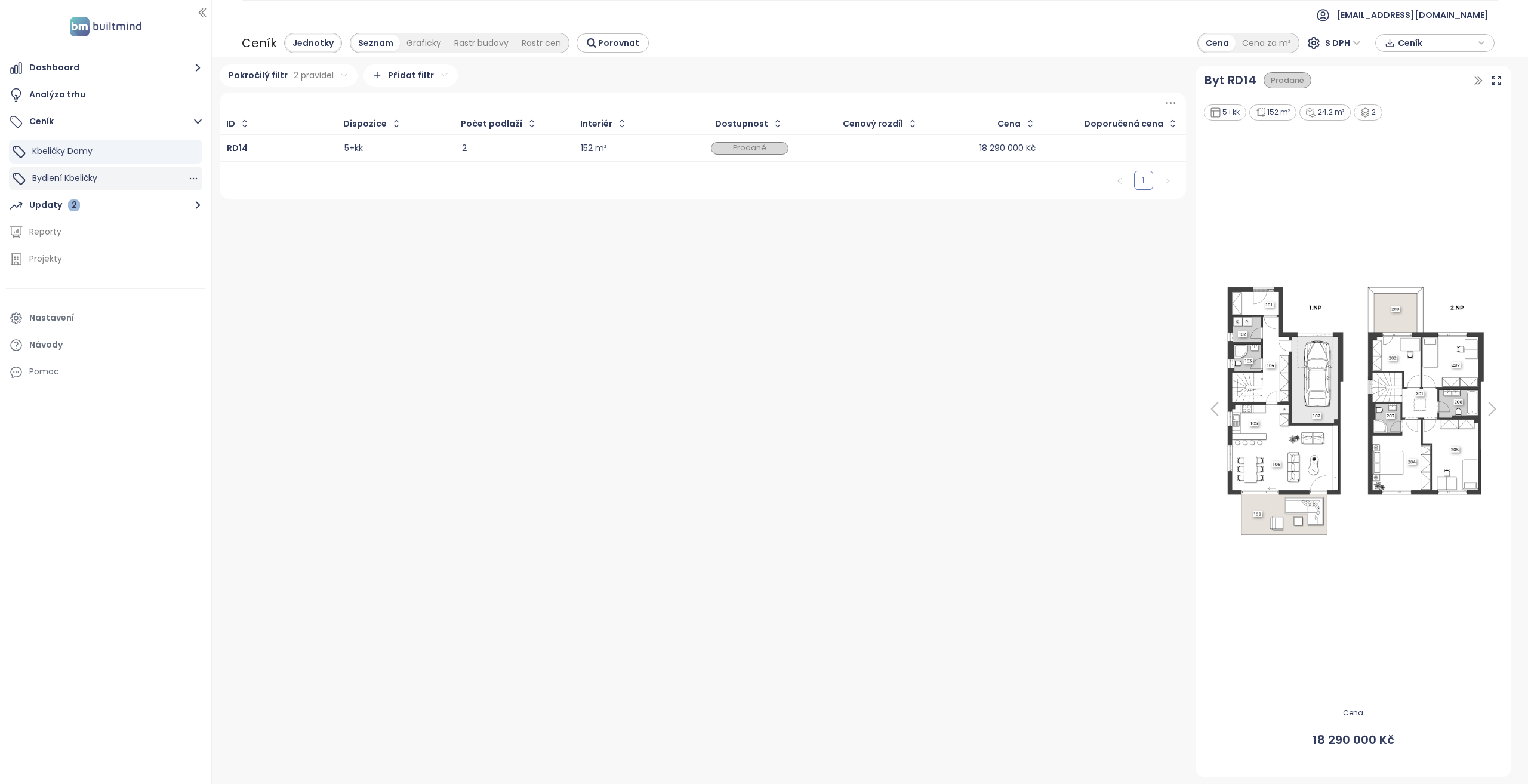
click at [70, 180] on span "Bydlení Kbeličky" at bounding box center [65, 177] width 65 height 12
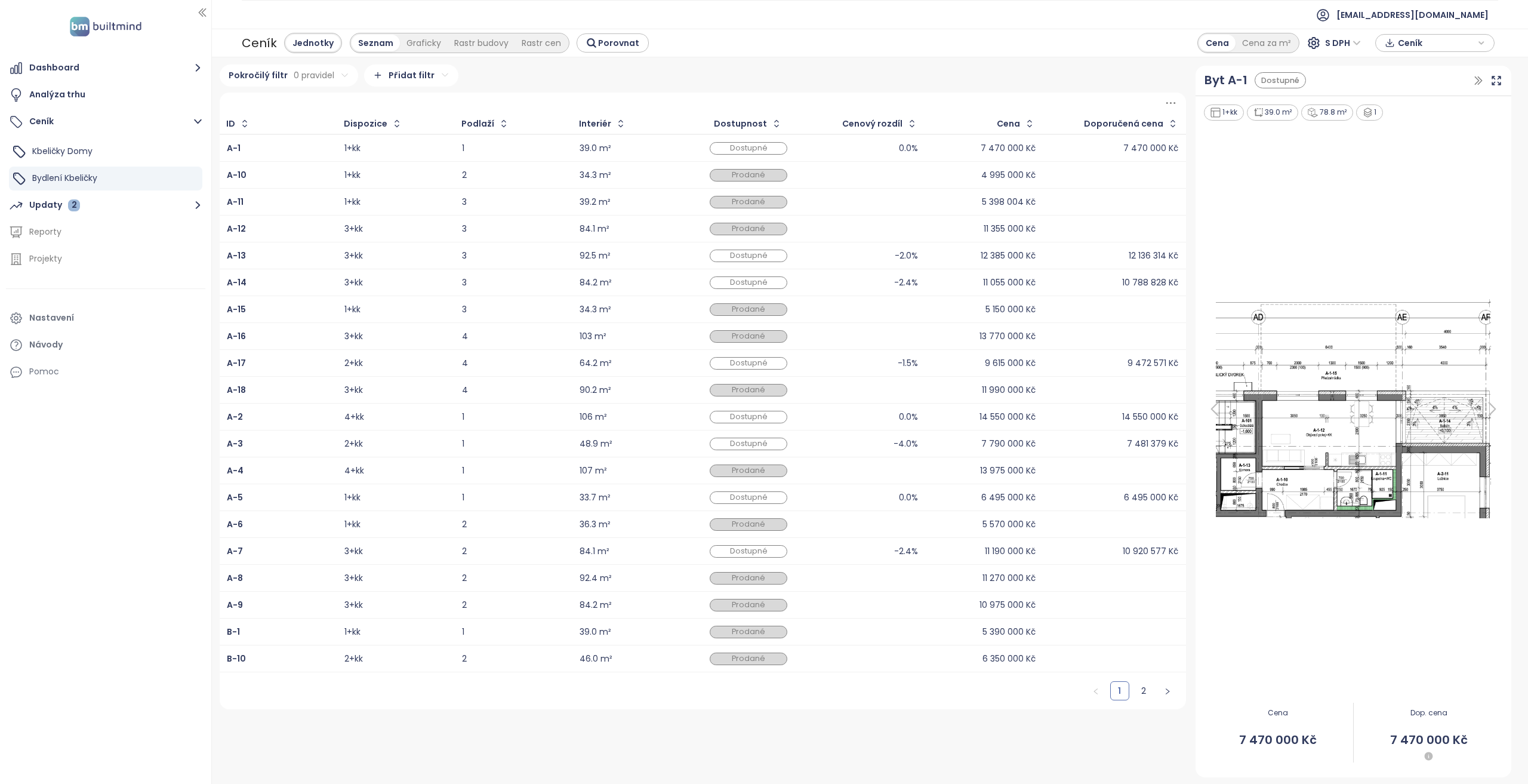
click at [296, 71] on html "Dashboard Analýza trhu Ceník Kbeličky Domy Bydlení Kbeličky Updaty 2 Reporty Pr…" at bounding box center [764, 392] width 1528 height 784
click at [259, 97] on html "Dashboard Analýza trhu Ceník Kbeličky Domy Bydlení Kbeličky Updaty 2 Reporty Pr…" at bounding box center [764, 392] width 1528 height 784
click at [262, 127] on span "Přidat pravidlo" at bounding box center [253, 127] width 54 height 11
click at [306, 101] on html "Dashboard Analýza trhu Ceník Kbeličky Domy Bydlení Kbeličky Updaty 2 Reporty Pr…" at bounding box center [764, 392] width 1528 height 784
click at [286, 228] on span "Dátum rezervace" at bounding box center [291, 231] width 120 height 17
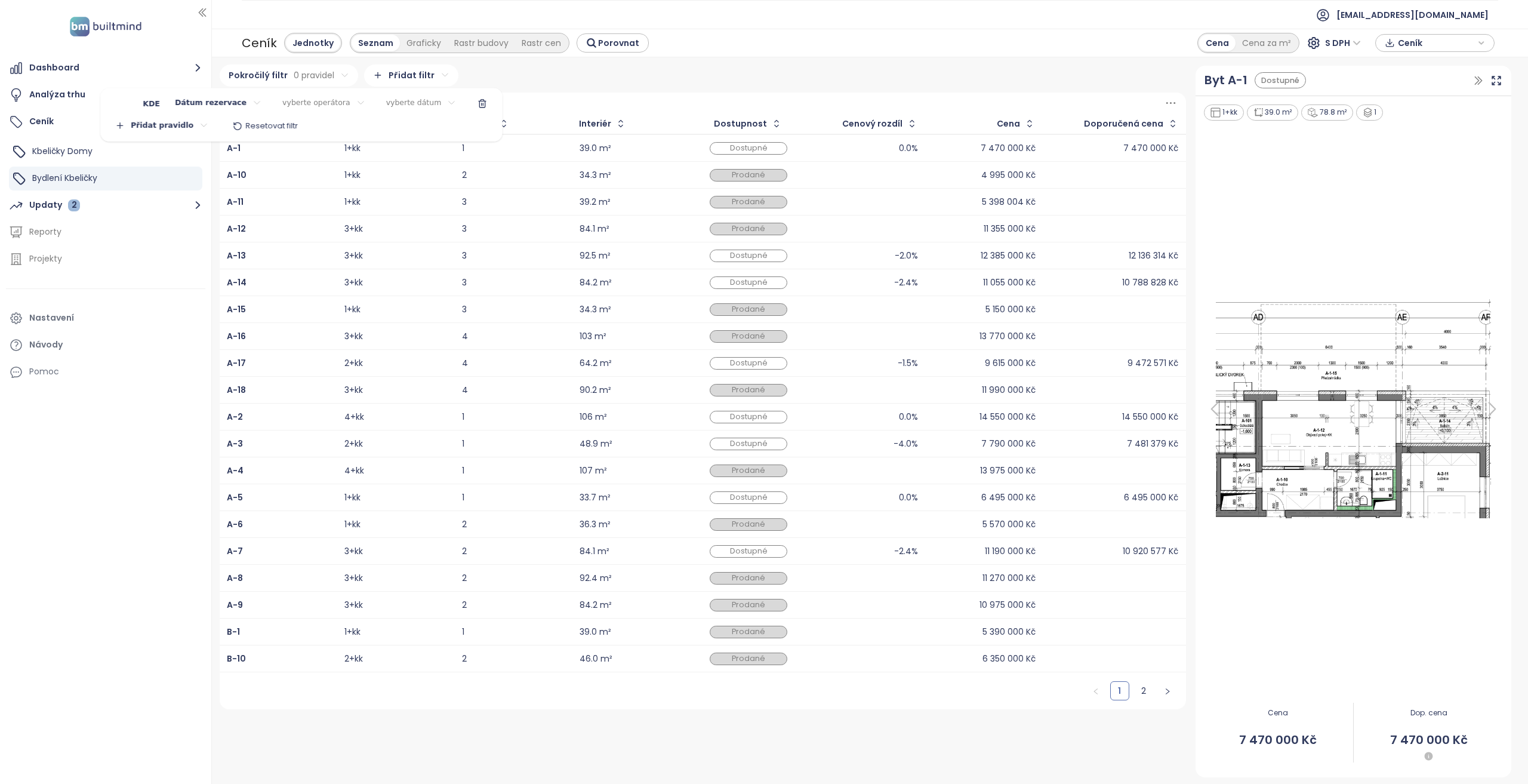
click at [330, 95] on html "Dashboard Analýza trhu Ceník Kbeličky Domy Bydlení Kbeličky Updaty 2 Reporty Pr…" at bounding box center [764, 392] width 1528 height 784
click at [300, 195] on span "je dne nebo po" at bounding box center [310, 193] width 81 height 17
click at [381, 104] on html "Dashboard Analýza trhu Ceník Kbeličky Domy Bydlení Kbeličky Updaty 2 Reporty Pr…" at bounding box center [764, 392] width 1528 height 784
click at [346, 126] on button "Go to previous month" at bounding box center [346, 130] width 9 height 9
click at [388, 206] on button "16" at bounding box center [393, 206] width 14 height 14
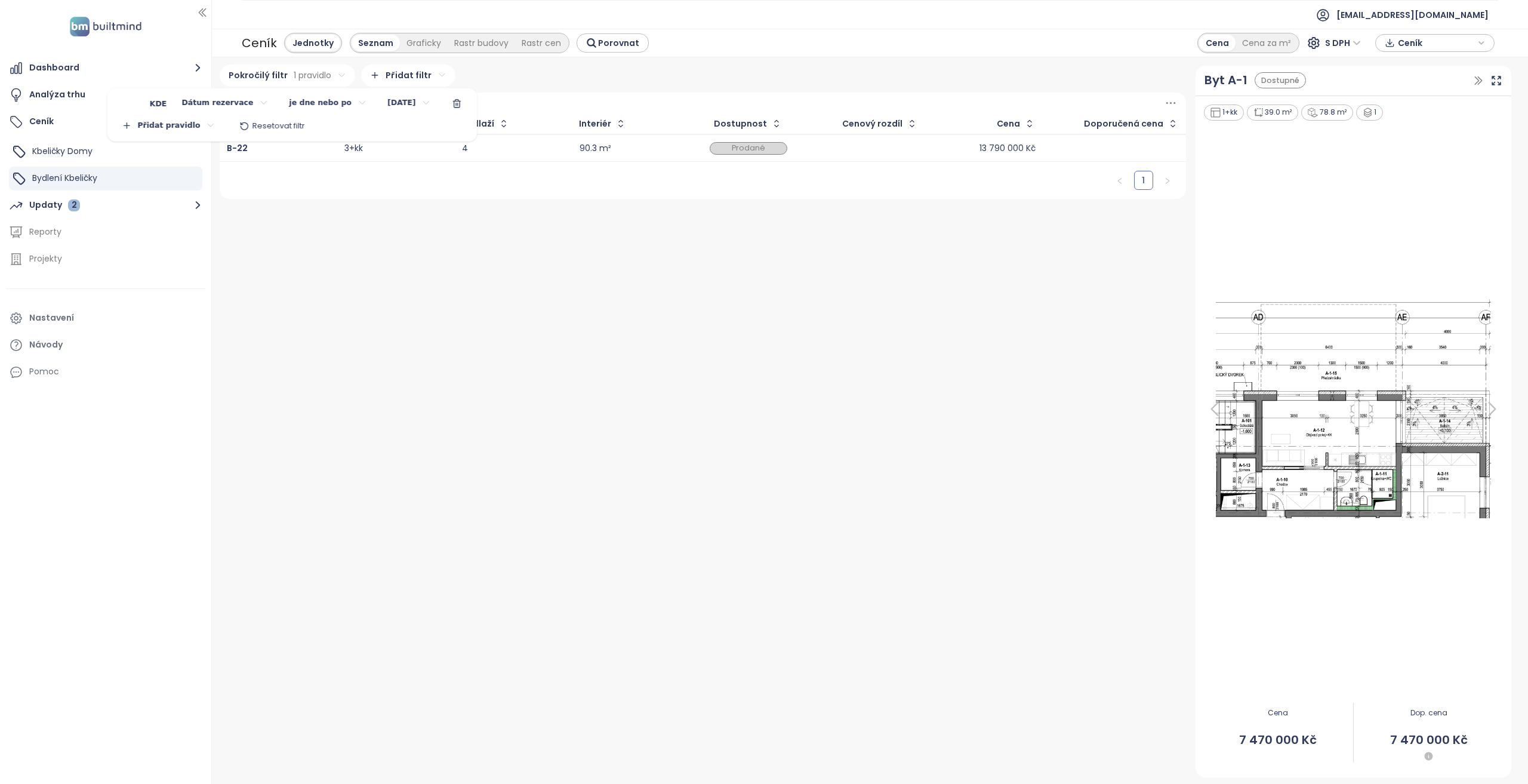
click at [158, 129] on html "Dashboard Analýza trhu Ceník Kbeličky Domy Bydlení Kbeličky Updaty 2 Reporty Pr…" at bounding box center [764, 392] width 1528 height 784
click at [168, 152] on span "Přidat pravidlo" at bounding box center [174, 150] width 54 height 11
click at [148, 128] on html "Dashboard Analýza trhu Ceník Kbeličky Domy Bydlení Kbeličky Updaty 2 Reporty Pr…" at bounding box center [764, 392] width 1528 height 784
click at [155, 169] on span "nebo" at bounding box center [148, 166] width 36 height 17
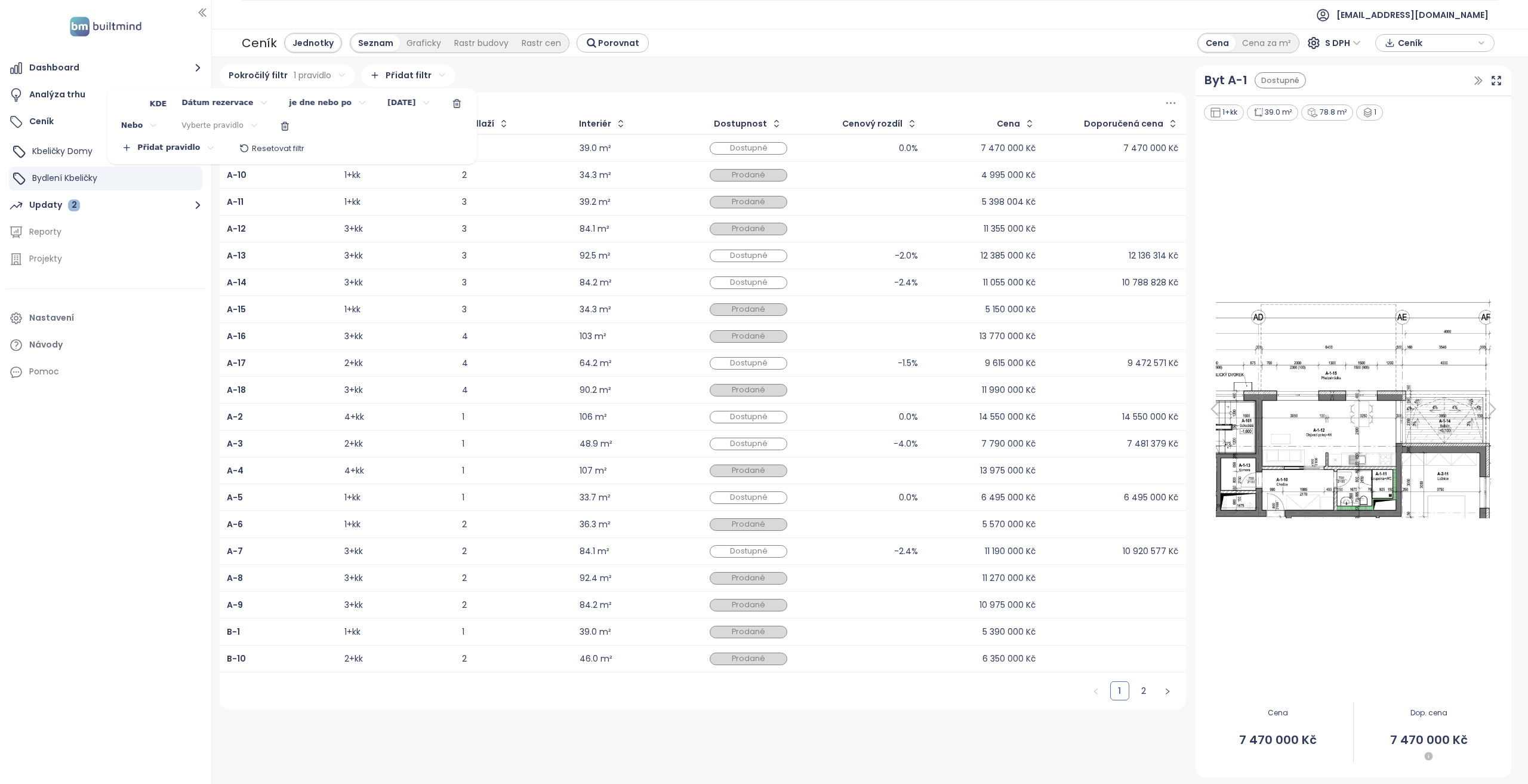
click at [208, 129] on body "Dashboard Analýza trhu Ceník Kbeličky Domy Bydlení Kbeličky Updaty 2 Reporty Pr…" at bounding box center [764, 392] width 1528 height 784
click at [201, 238] on span "Datum prodeje" at bounding box center [212, 236] width 120 height 17
click at [277, 134] on html "Dashboard Analýza trhu Ceník Kbeličky Domy Bydlení Kbeličky Updaty 2 Reporty Pr…" at bounding box center [764, 392] width 1528 height 784
click at [298, 211] on span "je dne nebo po" at bounding box center [306, 215] width 81 height 17
click at [370, 129] on html "Dashboard Analýza trhu Ceník Kbeličky Domy Bydlení Kbeličky Updaty 2 Reporty Pr…" at bounding box center [764, 392] width 1528 height 784
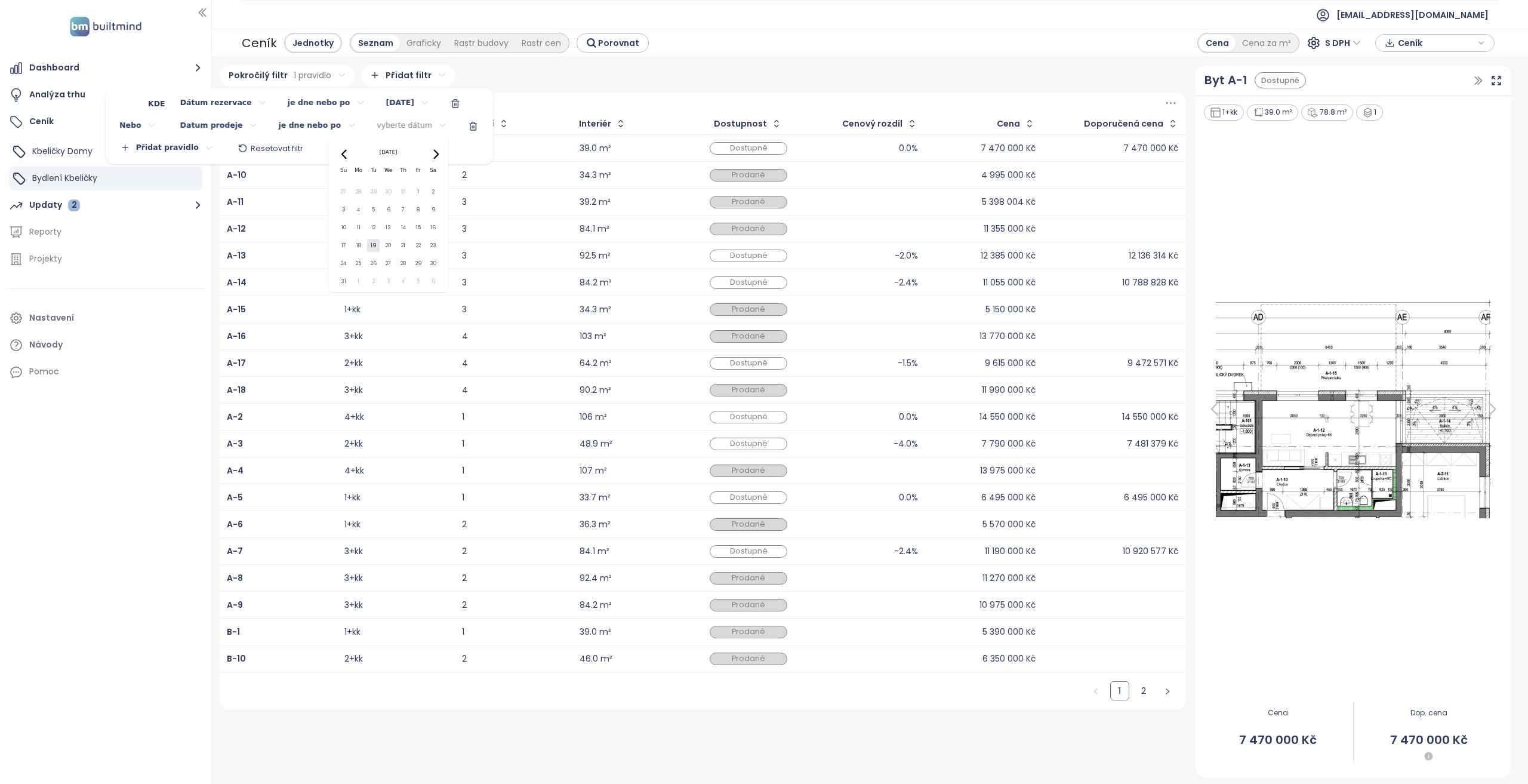
click at [346, 164] on div "August 2025 Su Mo Tu We Th Fr Sa 27 28 29 30 31 1 2 3 4 5 6 7 8 9 10 11 12 13 1…" at bounding box center [388, 214] width 104 height 138
click at [345, 156] on icon "Go to previous month" at bounding box center [344, 155] width 6 height 10
click at [387, 227] on button "16" at bounding box center [388, 227] width 14 height 14
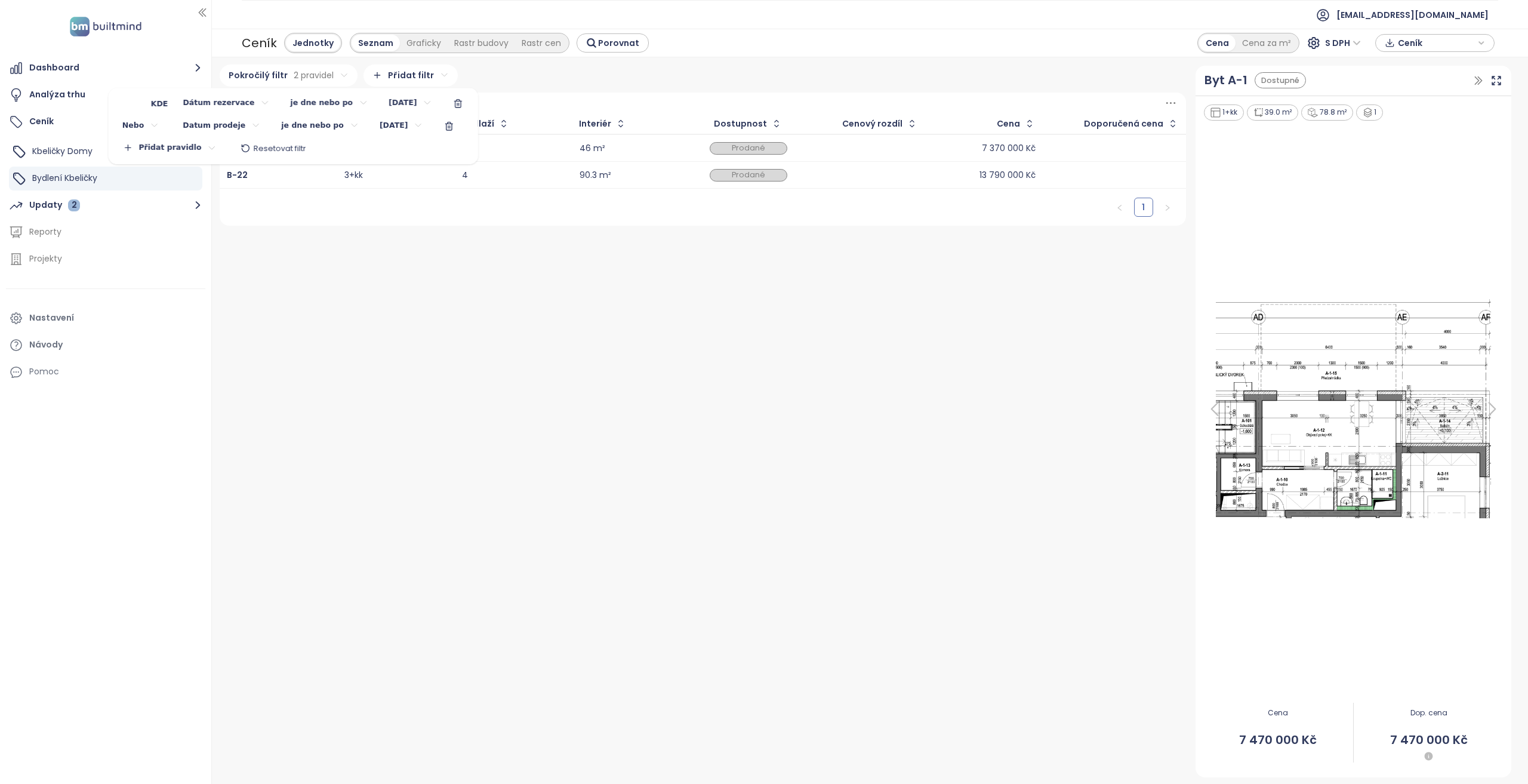
click at [646, 62] on html "Dashboard Analýza trhu Ceník Kbeličky Domy Bydlení Kbeličky Updaty 2 Reporty Pr…" at bounding box center [764, 392] width 1528 height 784
click at [131, 79] on button "Dashboard" at bounding box center [105, 68] width 199 height 24
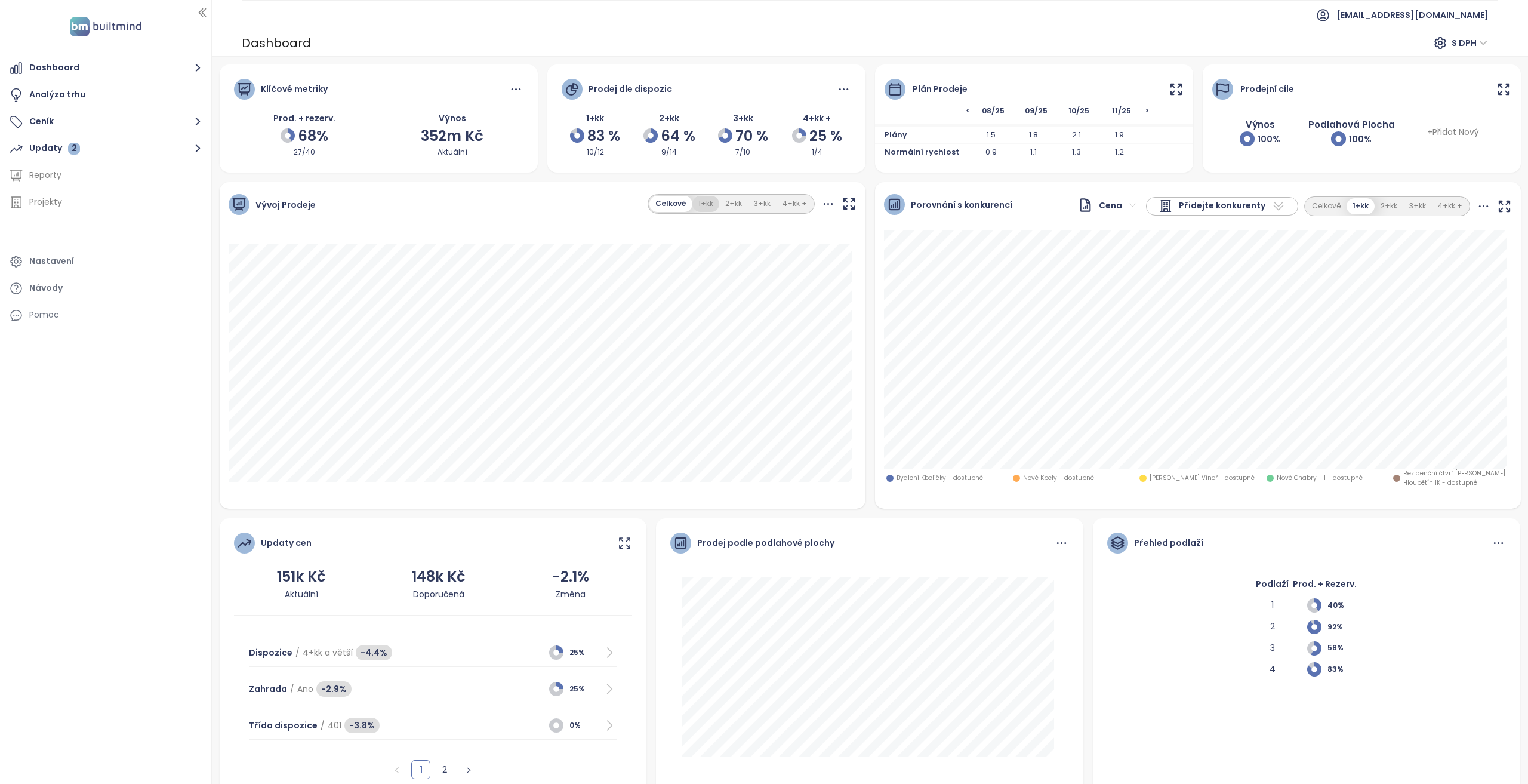
click at [694, 206] on button "1+kk" at bounding box center [706, 204] width 27 height 16
click at [736, 204] on button "2+kk" at bounding box center [733, 204] width 28 height 16
click at [758, 205] on button "3+kk" at bounding box center [762, 204] width 28 height 16
drag, startPoint x: 740, startPoint y: 204, endPoint x: 729, endPoint y: 214, distance: 14.9
click at [739, 205] on button "2+kk" at bounding box center [732, 204] width 28 height 16
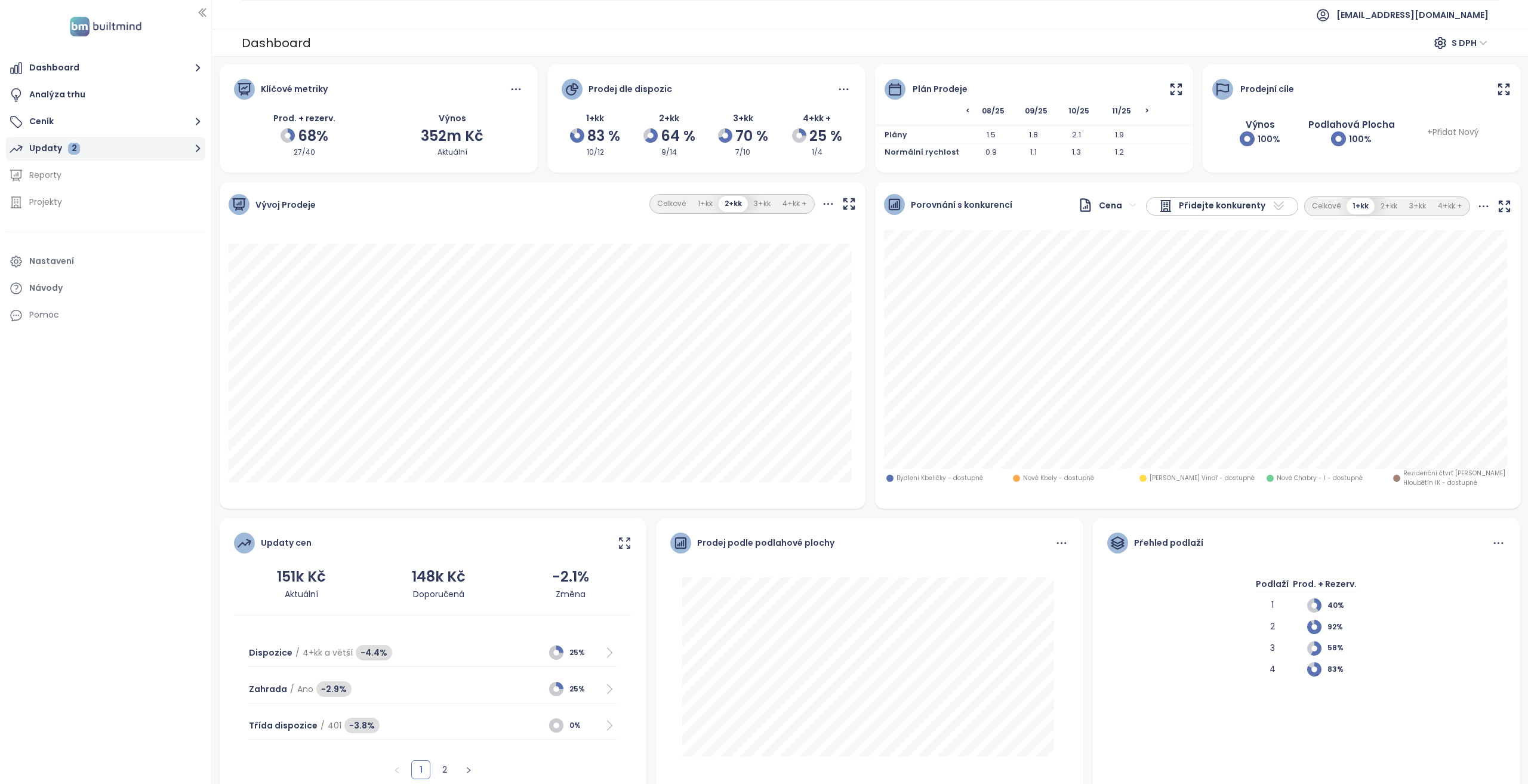
click at [112, 148] on button "Updaty 2" at bounding box center [105, 149] width 199 height 24
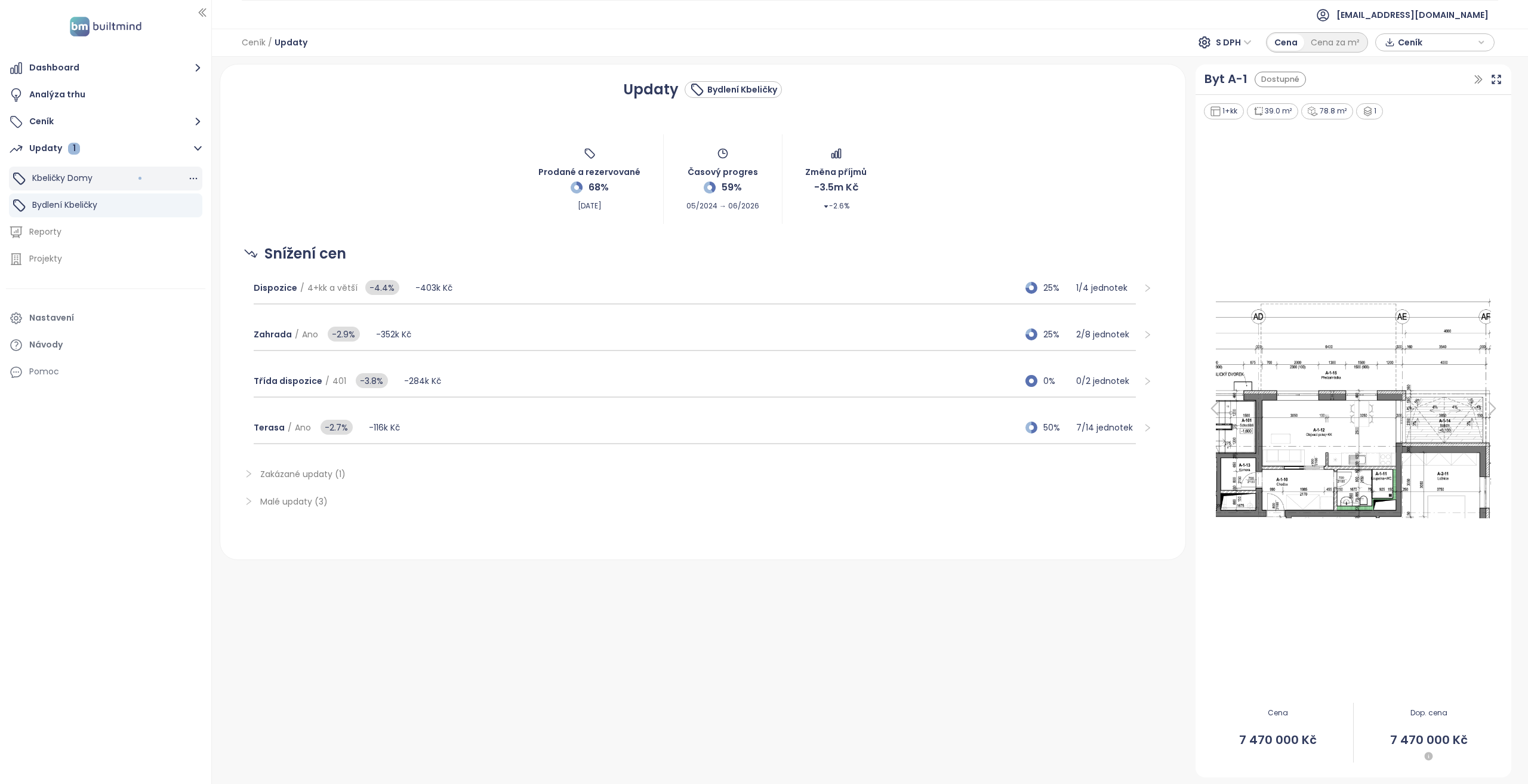
click at [154, 187] on div "Kbeličky Domy" at bounding box center [105, 179] width 193 height 24
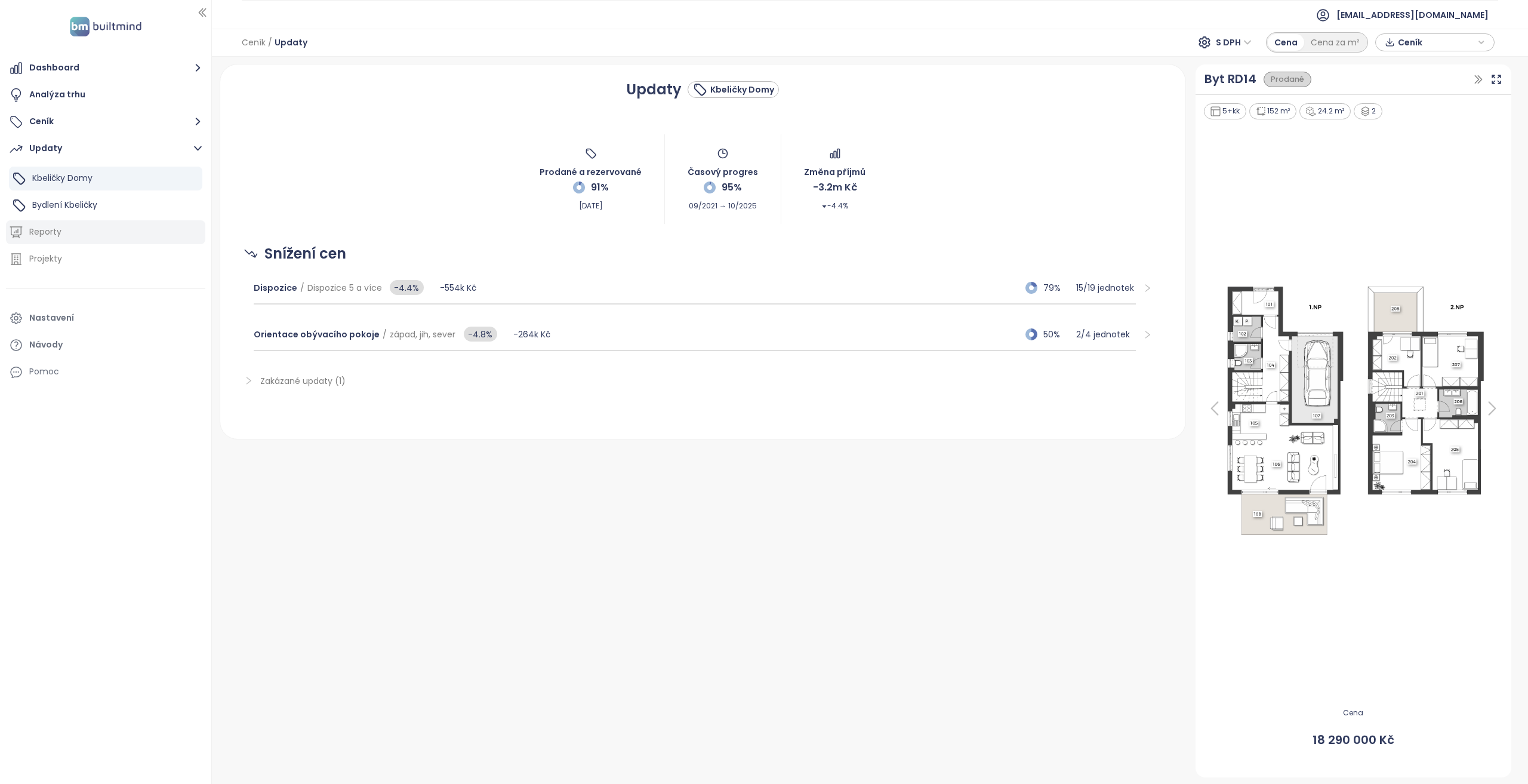
click at [150, 222] on div "Reporty" at bounding box center [105, 232] width 199 height 24
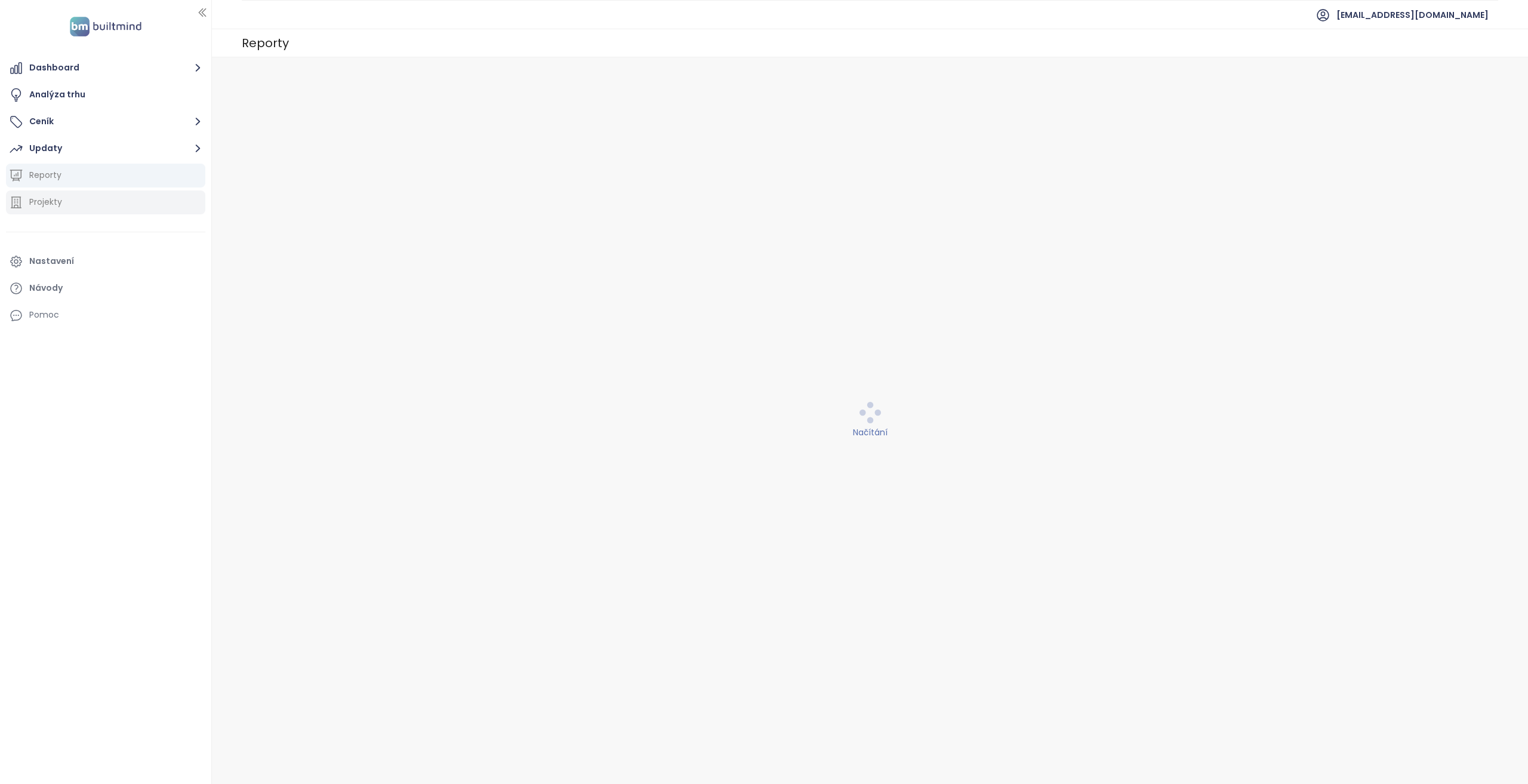
click at [151, 210] on div "Projekty" at bounding box center [105, 202] width 199 height 24
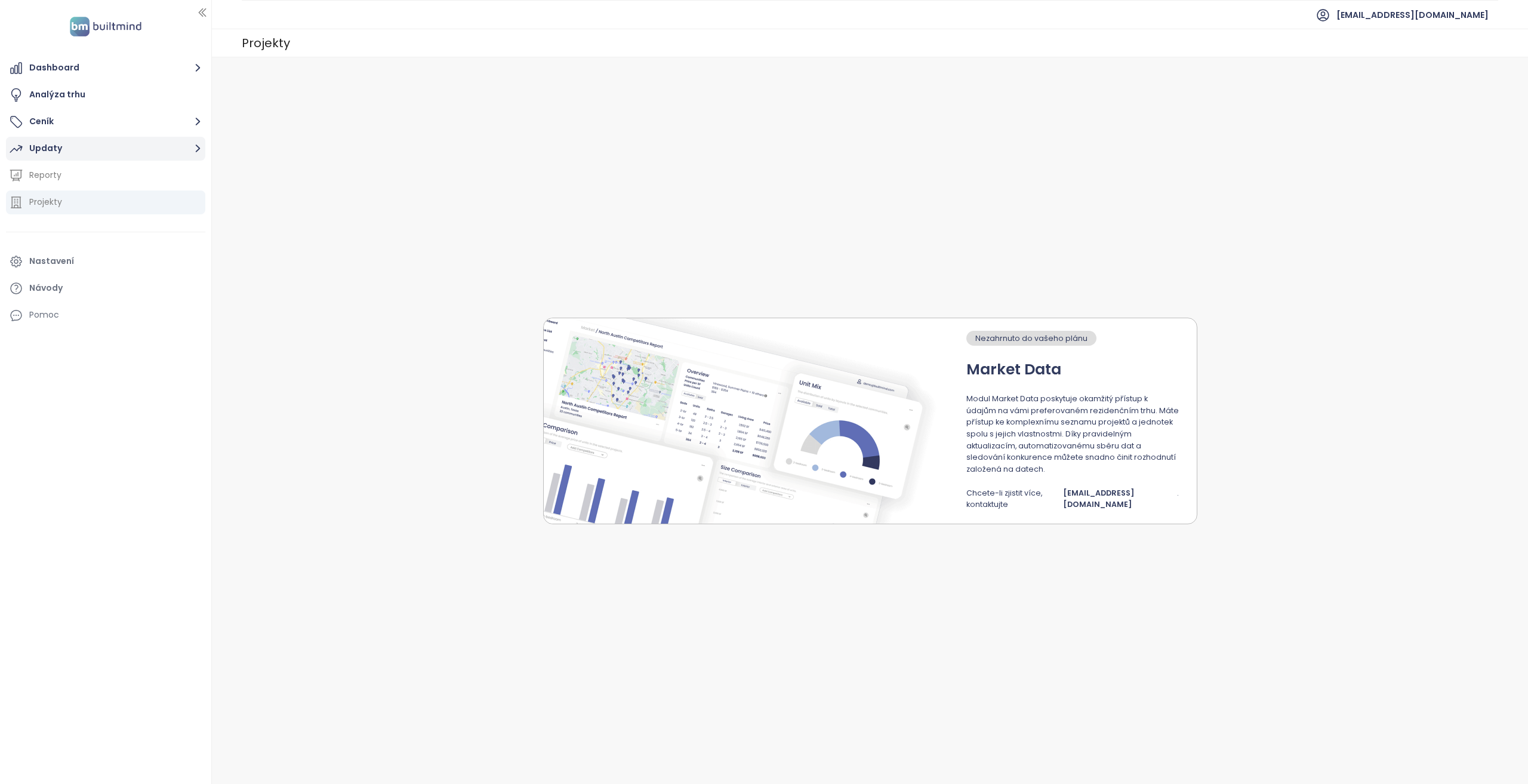
click at [145, 149] on button "Updaty" at bounding box center [105, 149] width 199 height 24
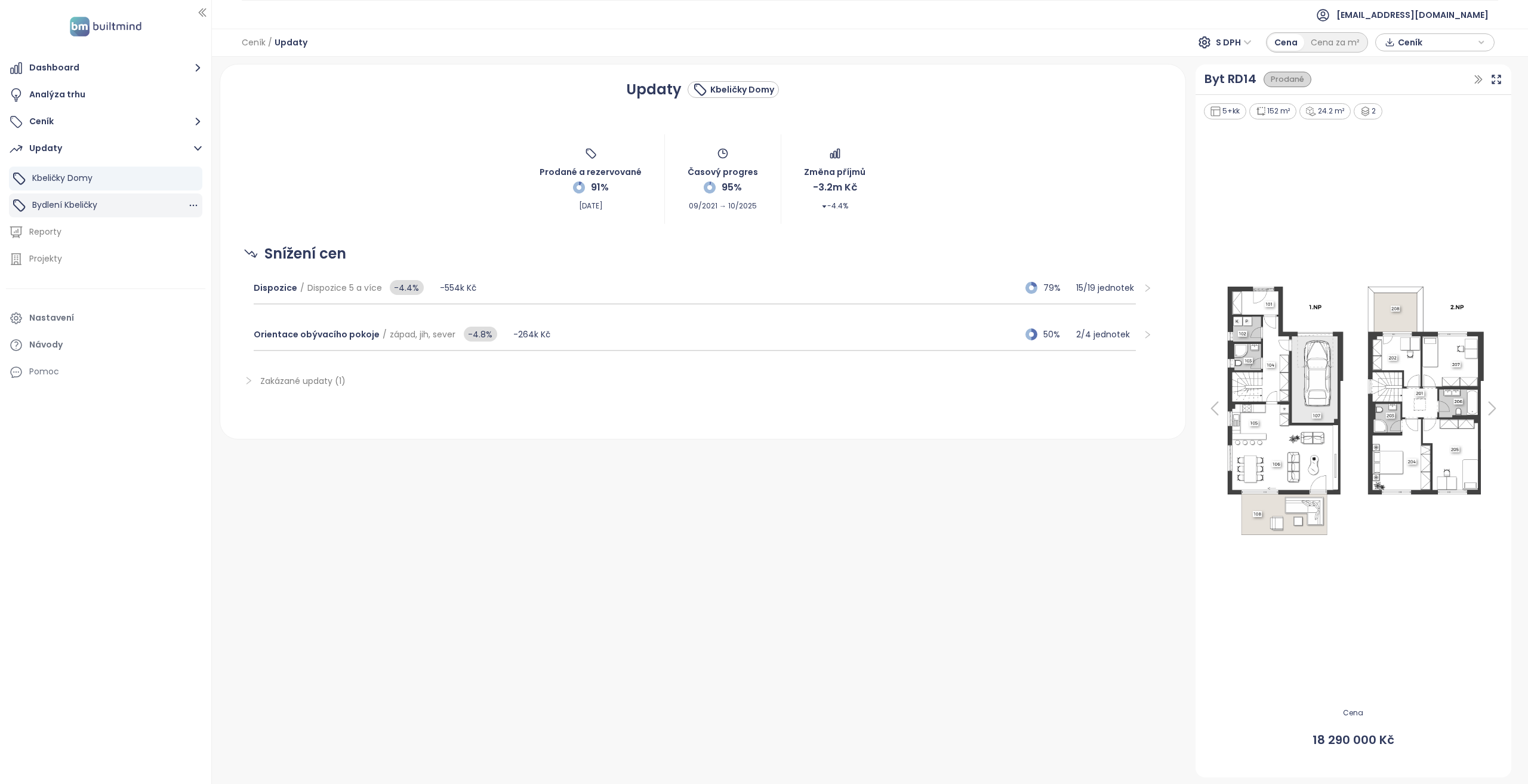
click at [140, 194] on div "Bydlení Kbeličky" at bounding box center [105, 206] width 193 height 24
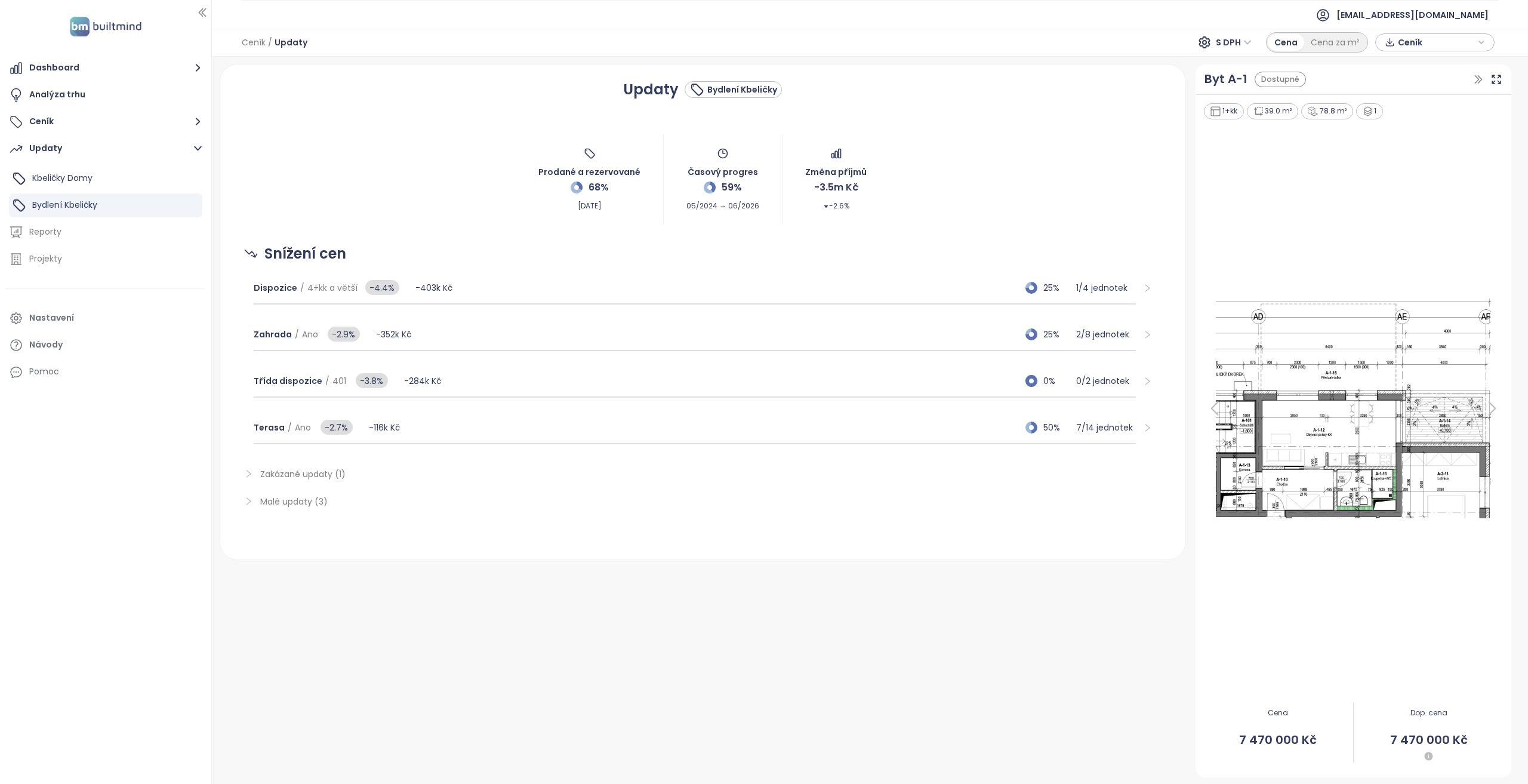
click at [324, 473] on span "Zakázané updaty (1)" at bounding box center [303, 473] width 85 height 12
click at [281, 563] on span "Malé updaty (3)" at bounding box center [294, 562] width 67 height 12
click at [269, 502] on span "Malé updaty (3)" at bounding box center [294, 501] width 67 height 12
click at [294, 478] on span "Zakázané updaty (1)" at bounding box center [303, 473] width 85 height 12
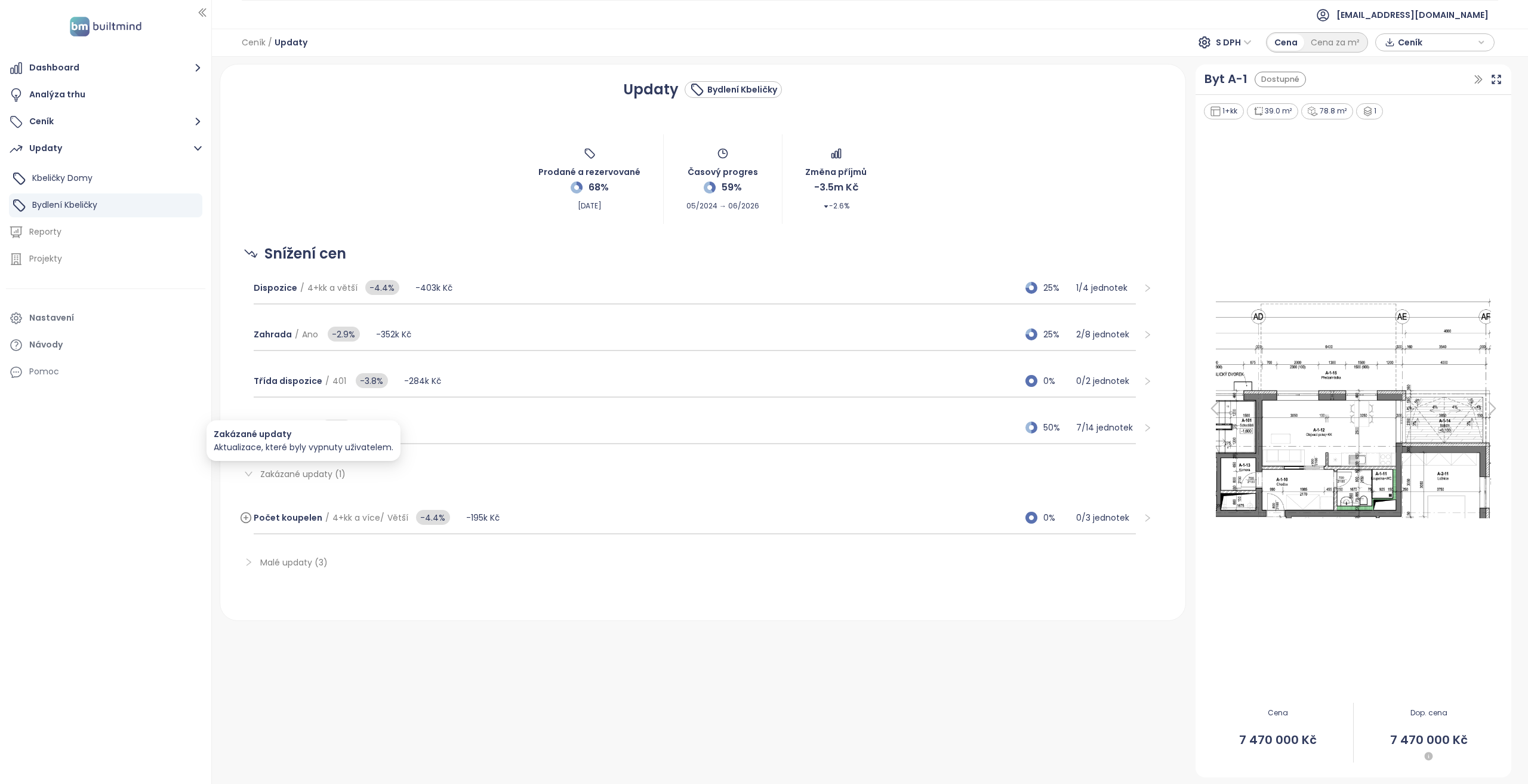
click at [294, 478] on span "Zakázané updaty (1)" at bounding box center [303, 473] width 85 height 12
click at [338, 470] on span "Zakázané updaty (1)" at bounding box center [303, 473] width 85 height 12
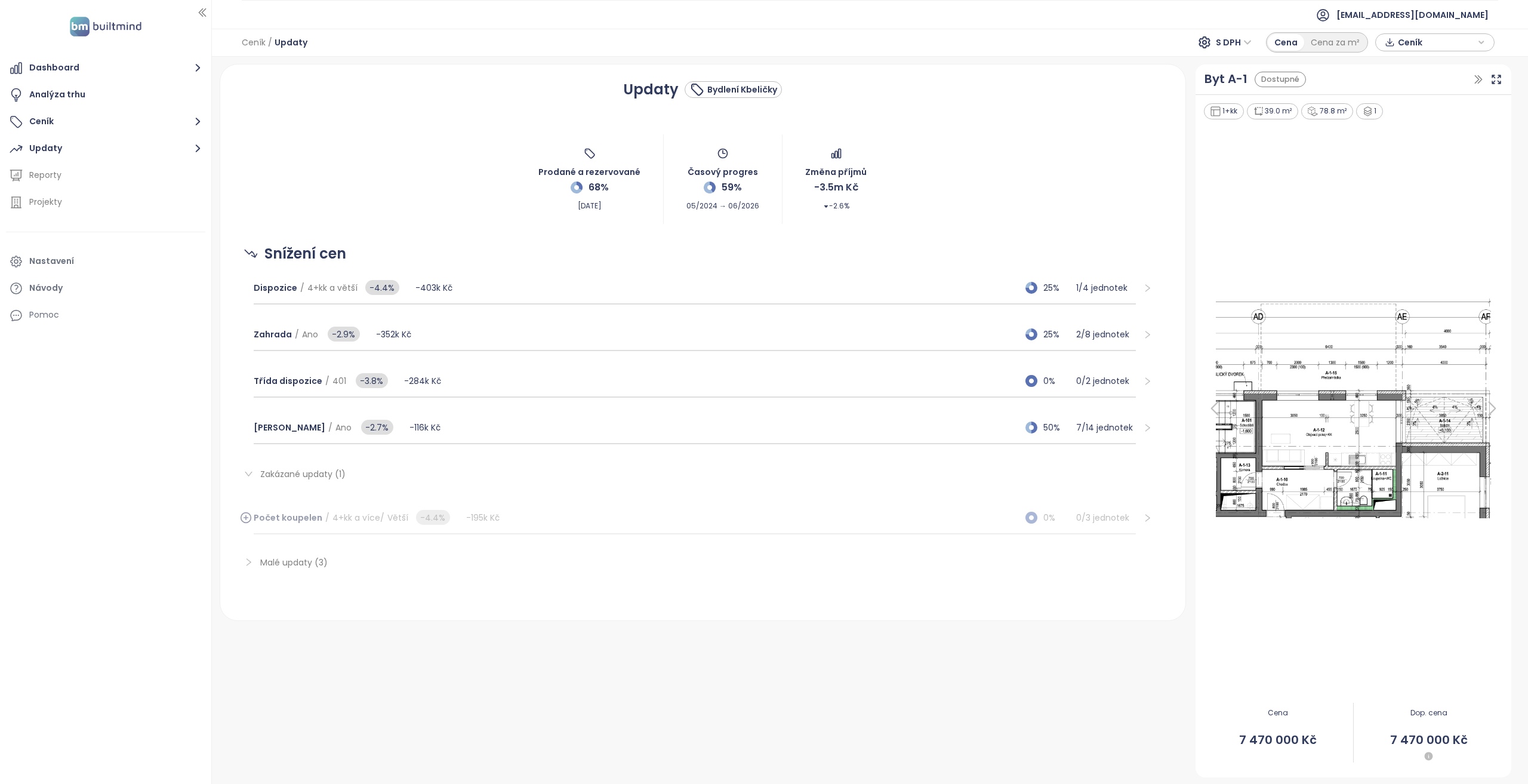
click at [313, 566] on span "Malé updaty (3)" at bounding box center [294, 562] width 67 height 12
click at [313, 468] on span "Zakázané updaty (1)" at bounding box center [711, 474] width 902 height 13
click at [290, 571] on div "Malé updaty (3)" at bounding box center [702, 562] width 936 height 28
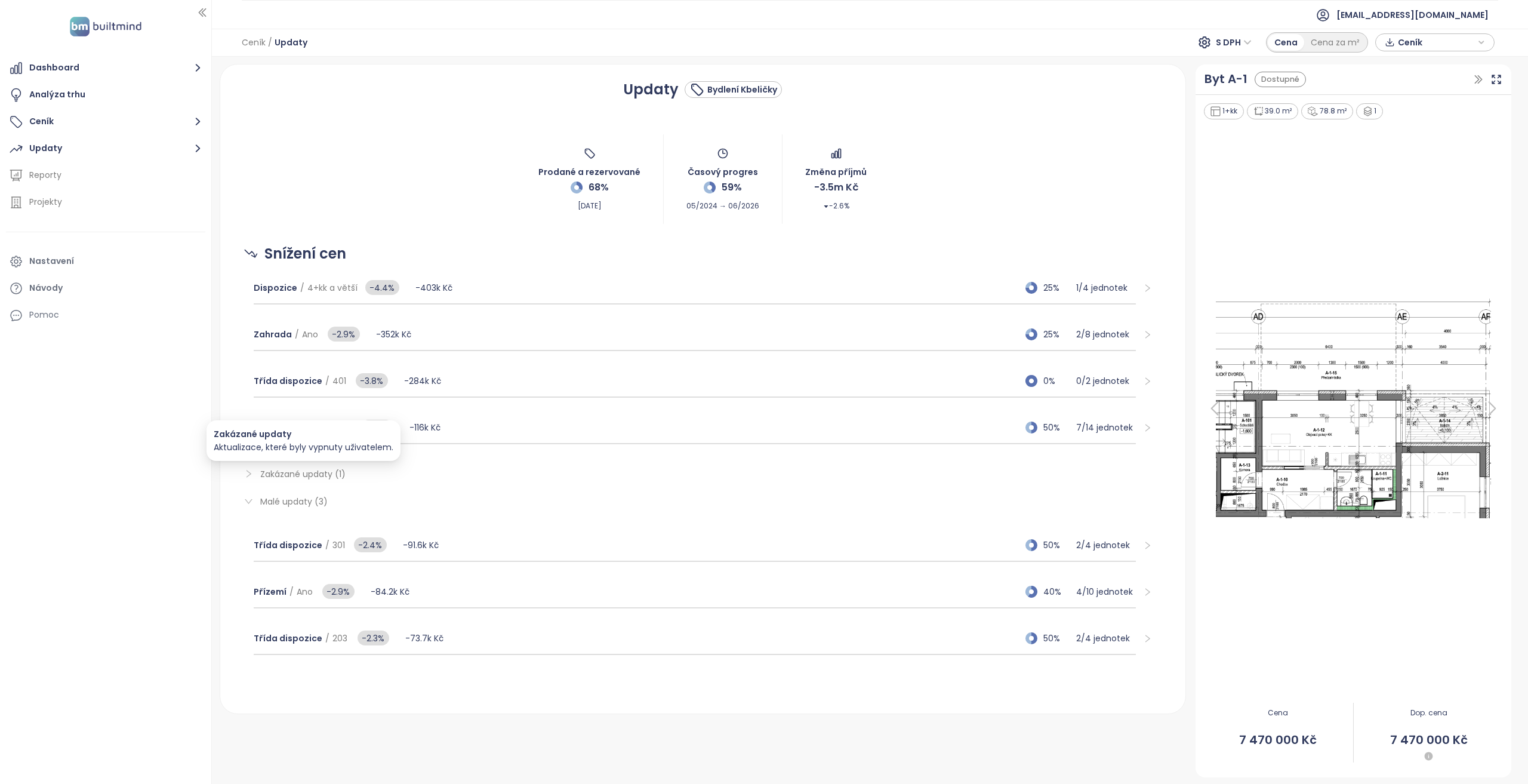
click at [308, 474] on span "Zakázané updaty (1)" at bounding box center [303, 473] width 85 height 12
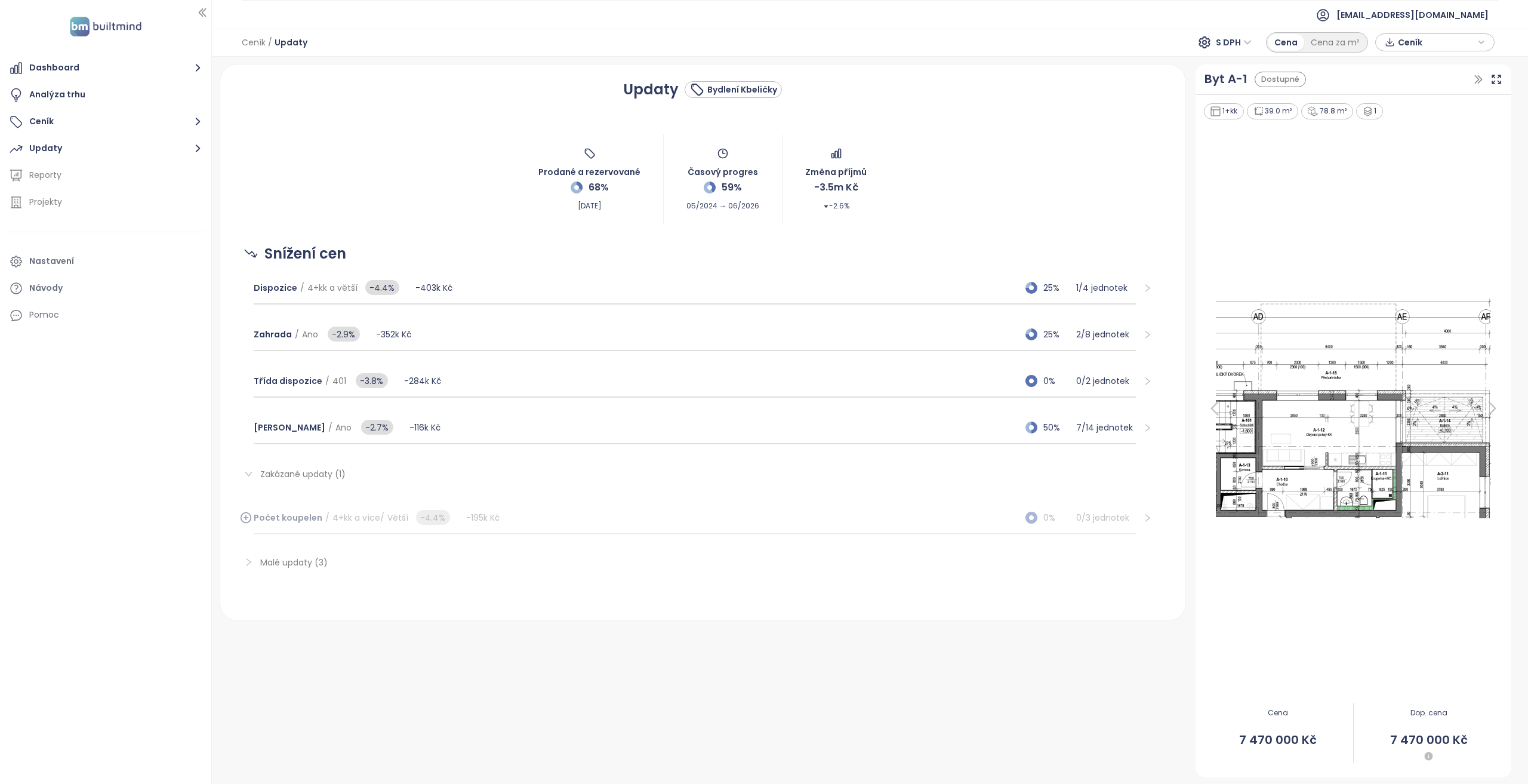
click at [297, 249] on span "Snížení cen" at bounding box center [305, 253] width 82 height 23
click at [121, 119] on button "Ceník" at bounding box center [105, 122] width 199 height 24
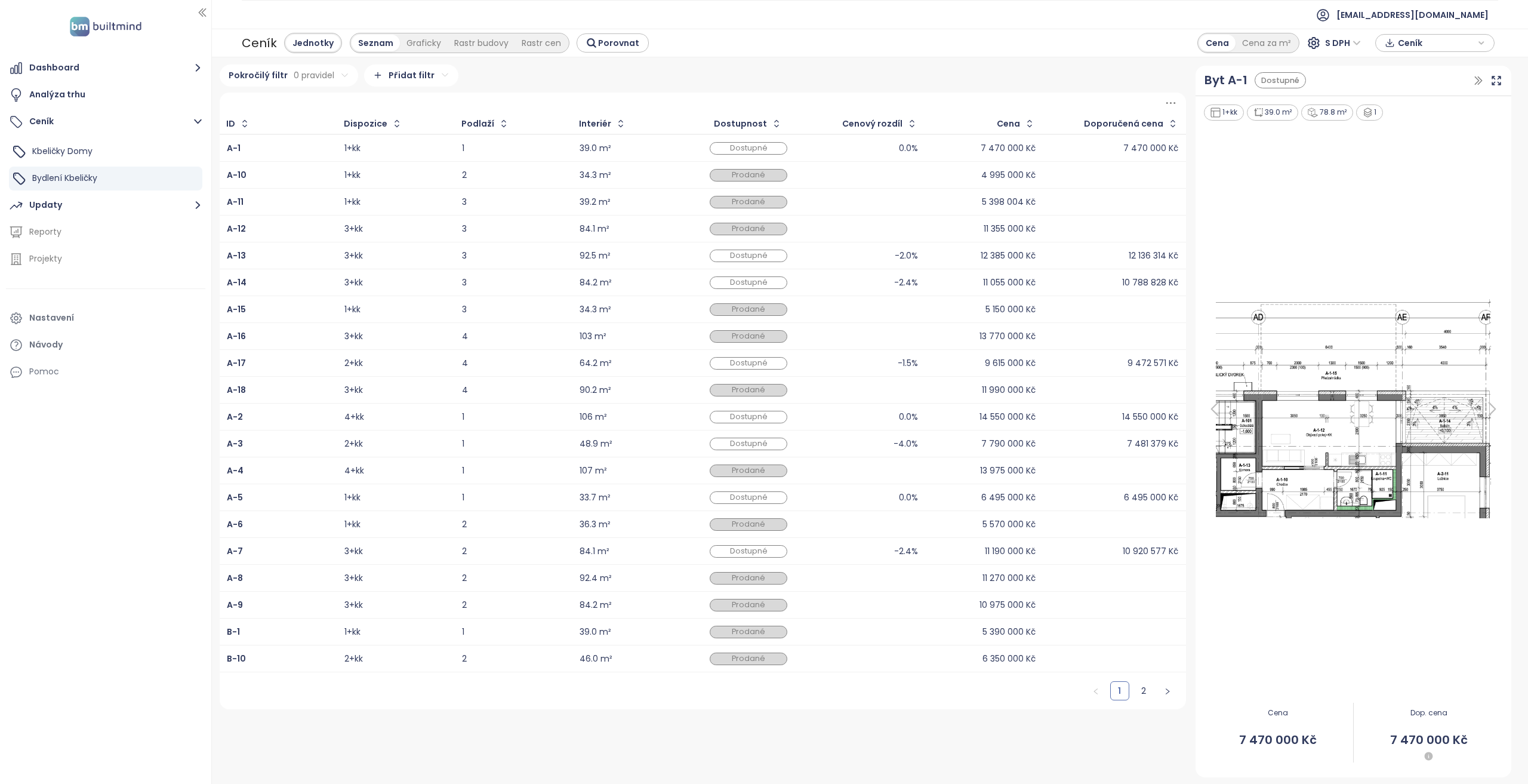
click at [742, 495] on div "Dostupné" at bounding box center [749, 497] width 78 height 12
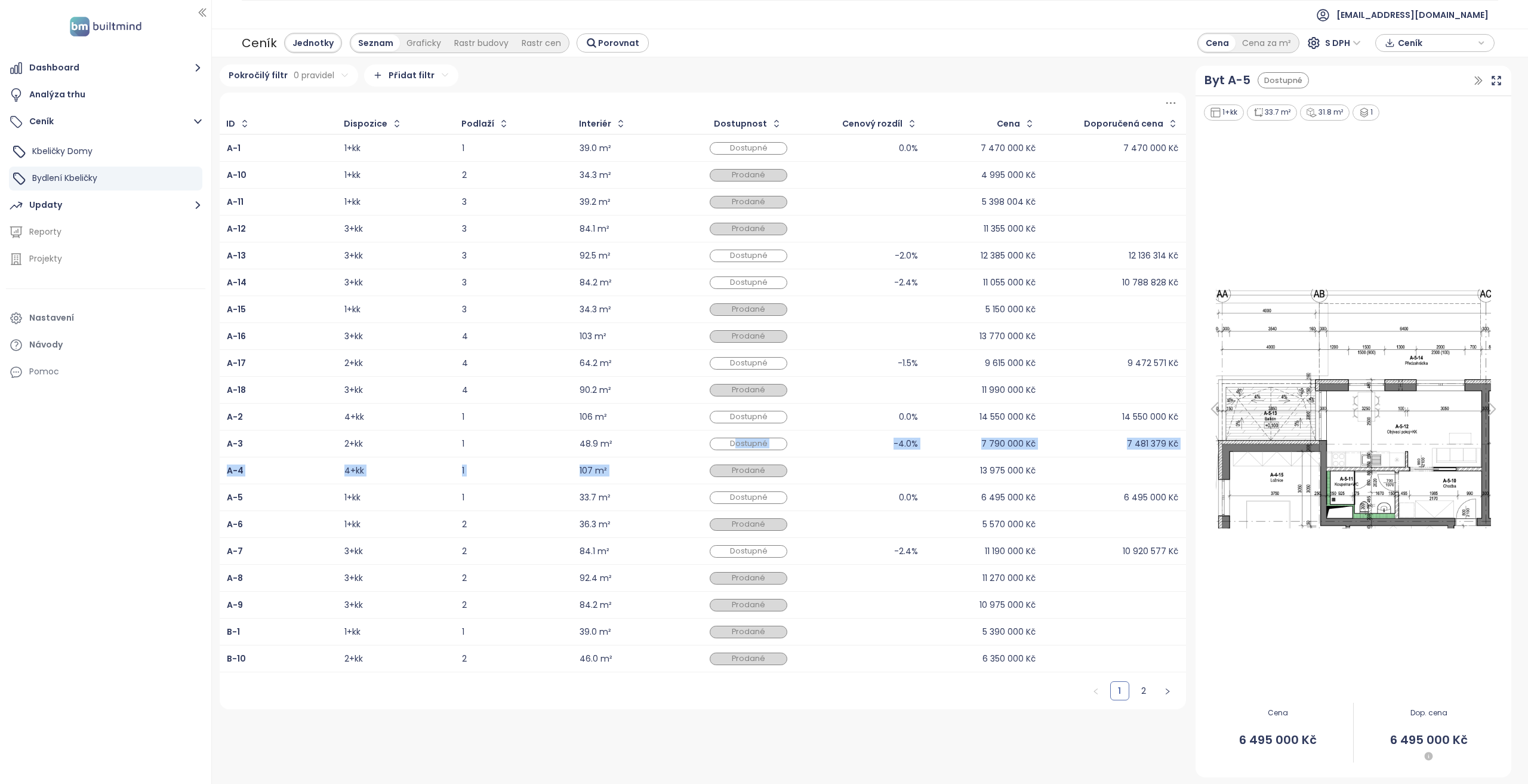
drag, startPoint x: 738, startPoint y: 454, endPoint x: 741, endPoint y: 443, distance: 11.4
click at [738, 452] on tbody "A-1 1+kk 1 39.0 m² Dostupné 0.0% 7 470 000 Kč 7 470 000 Kč A-10 1+kk 2 34.3 m² …" at bounding box center [702, 403] width 966 height 538
click at [744, 436] on div "Dostupné" at bounding box center [749, 443] width 103 height 15
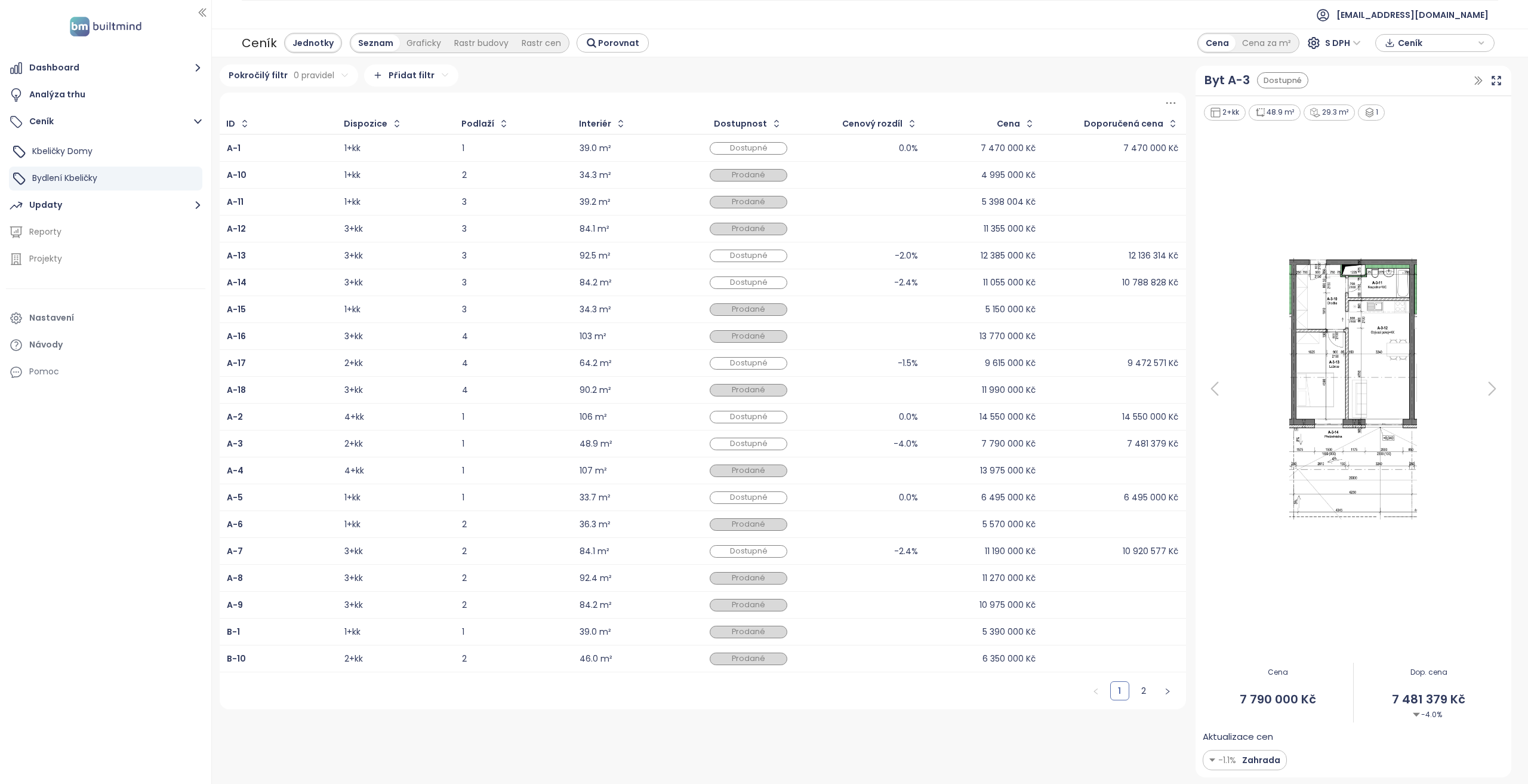
click at [750, 413] on div "Dostupné" at bounding box center [749, 417] width 78 height 12
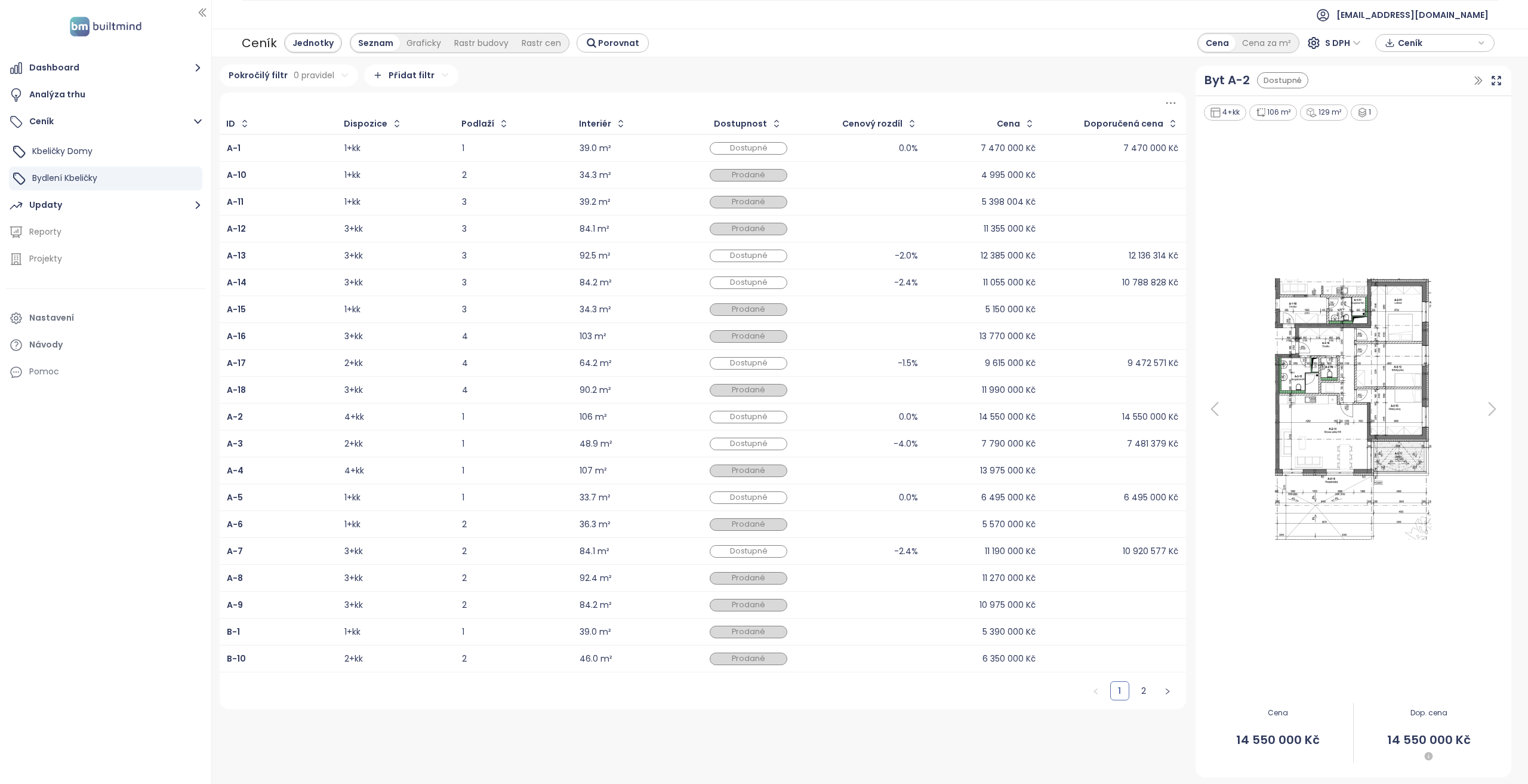
click at [774, 370] on td "Dostupné" at bounding box center [749, 362] width 117 height 27
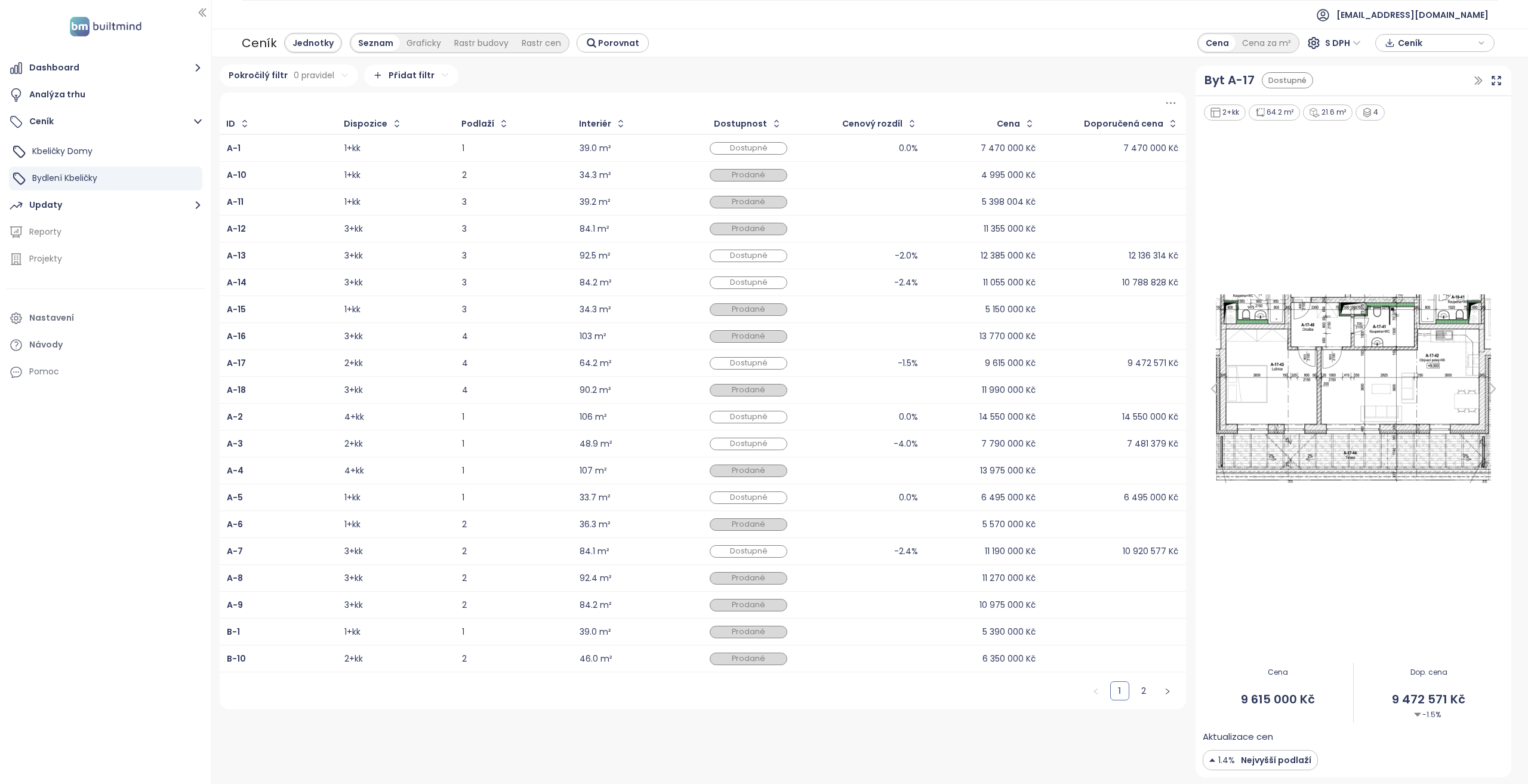
click at [847, 572] on div at bounding box center [867, 578] width 103 height 15
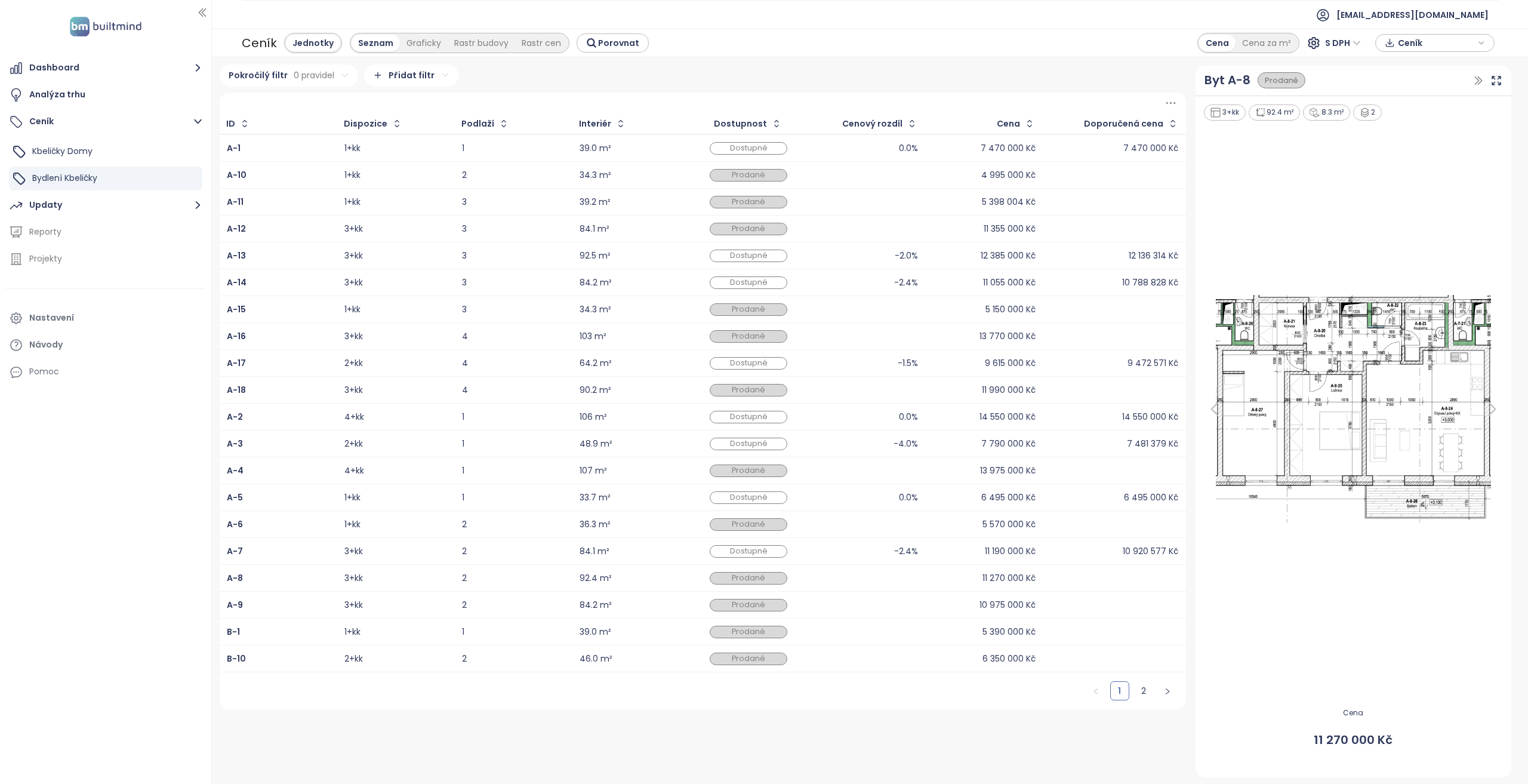
click at [854, 553] on div "-2.4%" at bounding box center [867, 551] width 103 height 15
